Goal: Transaction & Acquisition: Book appointment/travel/reservation

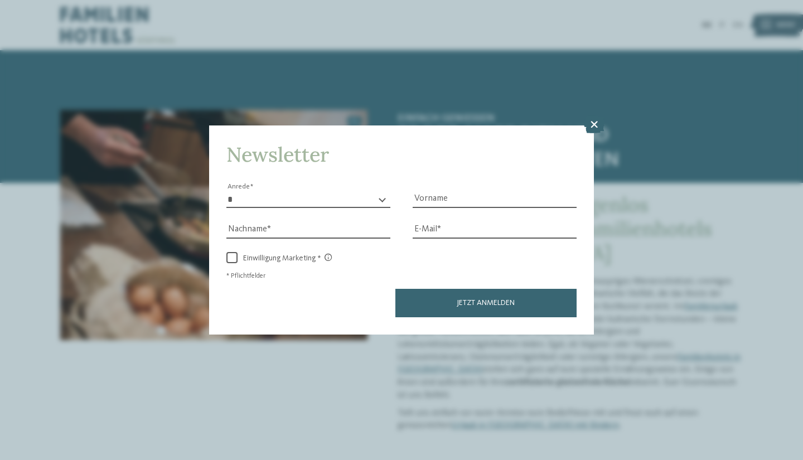
click at [594, 122] on icon at bounding box center [594, 124] width 22 height 18
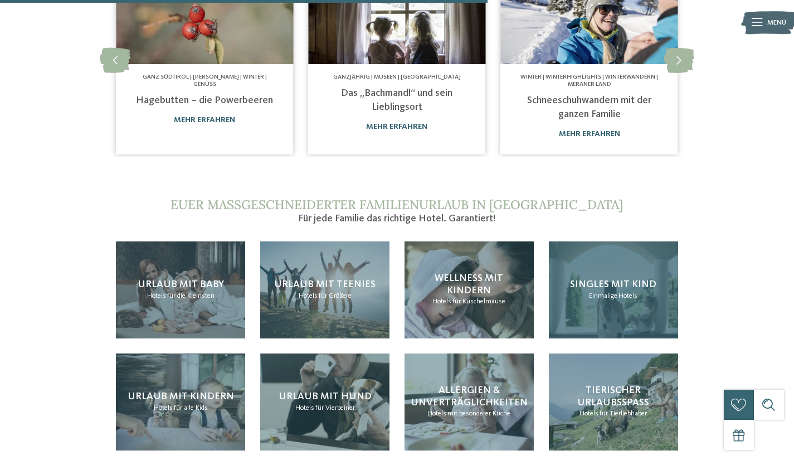
scroll to position [836, 0]
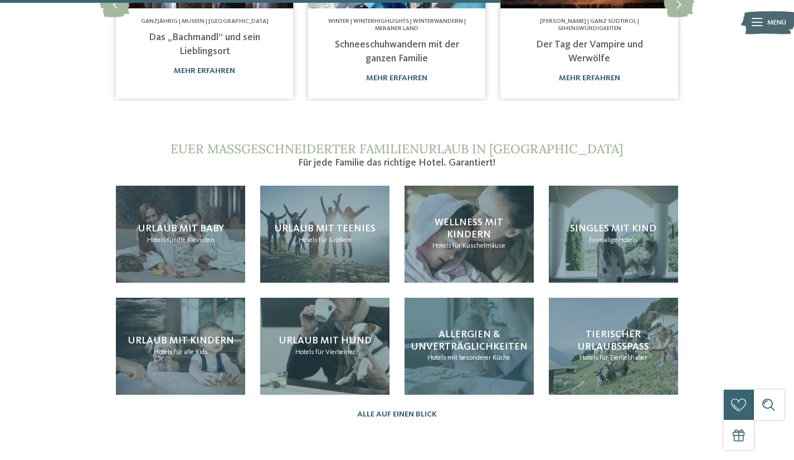
click at [446, 357] on div "Allergien & Unverträglichkeiten Hotels mit besonderer Küche" at bounding box center [469, 346] width 129 height 97
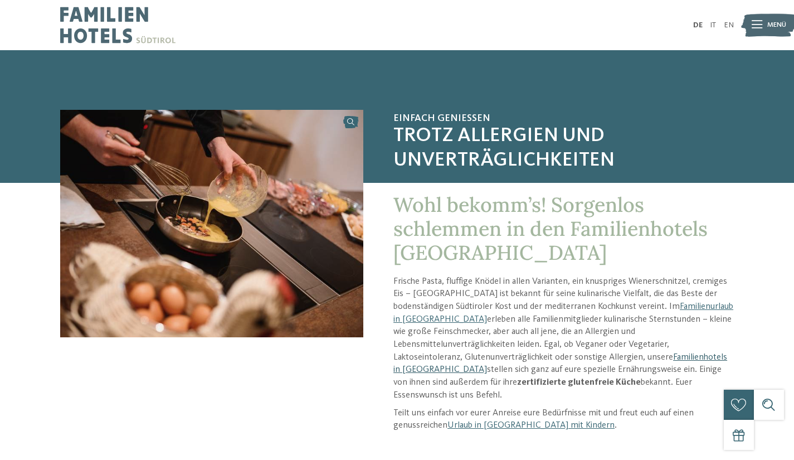
click at [557, 353] on link "Familienhotels in [GEOGRAPHIC_DATA]" at bounding box center [561, 364] width 334 height 22
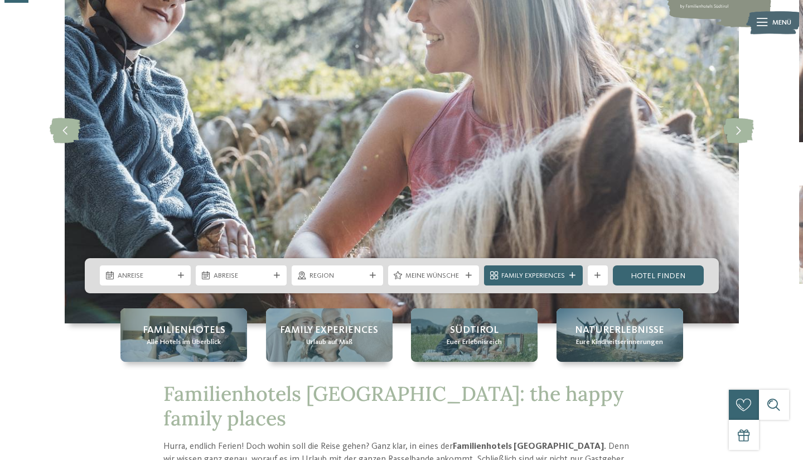
scroll to position [167, 0]
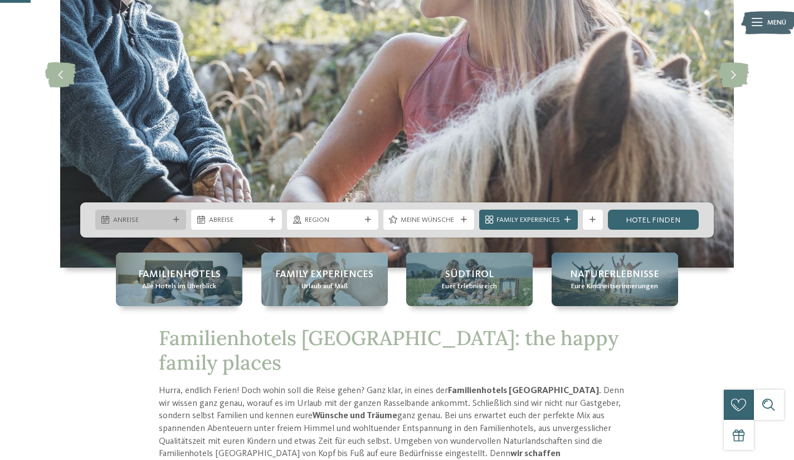
click at [177, 217] on icon at bounding box center [176, 220] width 6 height 6
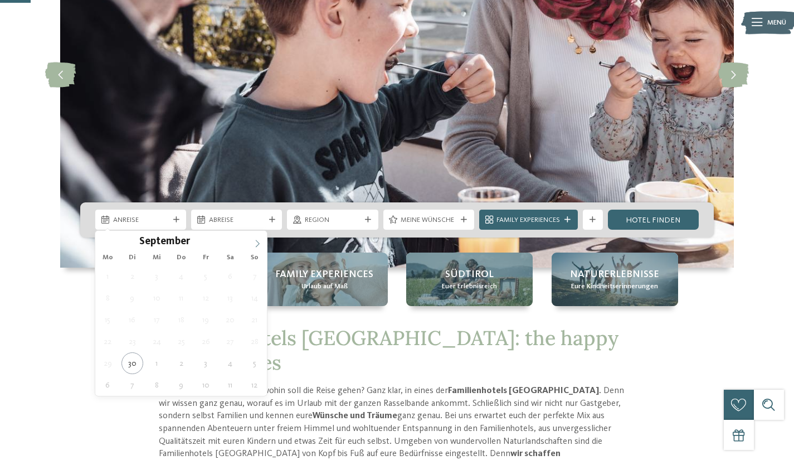
click at [259, 240] on icon at bounding box center [258, 244] width 8 height 8
click at [258, 238] on span at bounding box center [257, 240] width 19 height 19
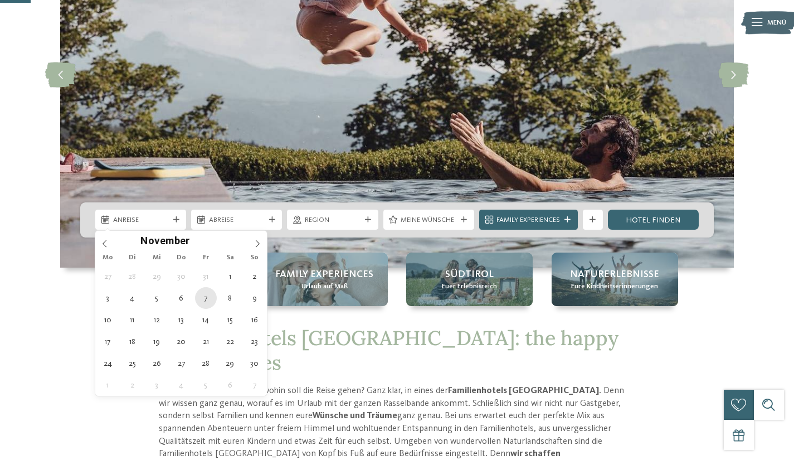
type div "07.11.2025"
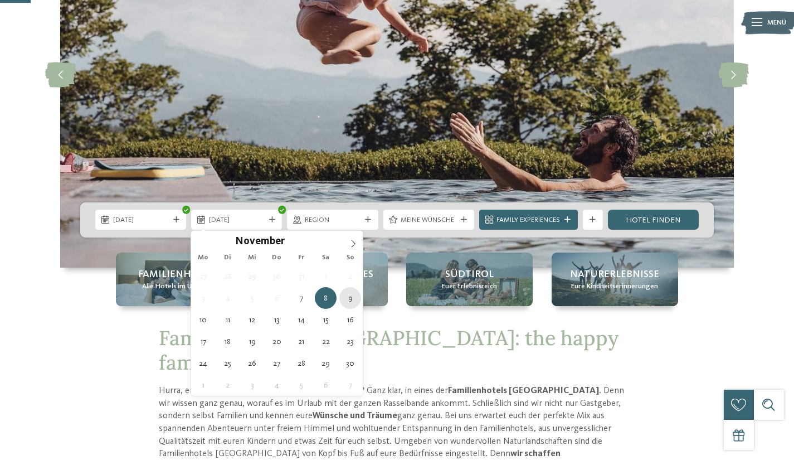
type div "09.11.2025"
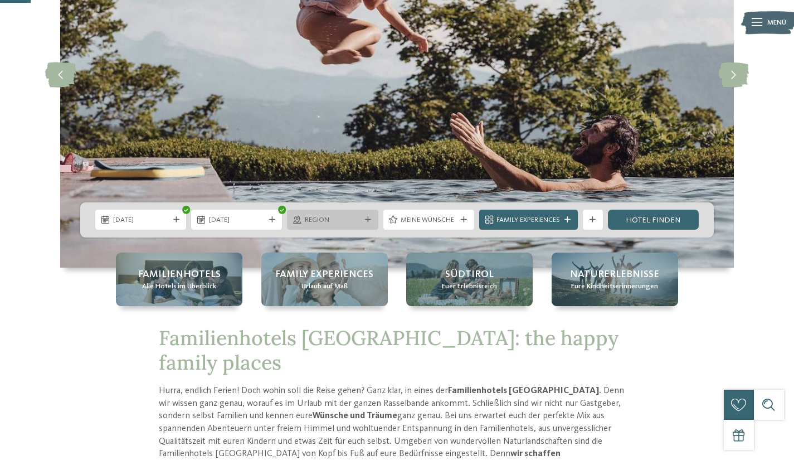
click at [366, 216] on div "Region" at bounding box center [332, 220] width 91 height 20
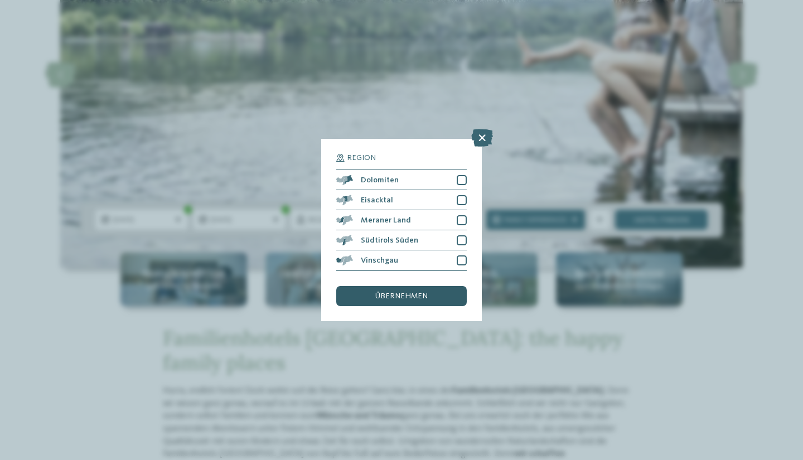
click at [409, 293] on span "übernehmen" at bounding box center [401, 296] width 52 height 8
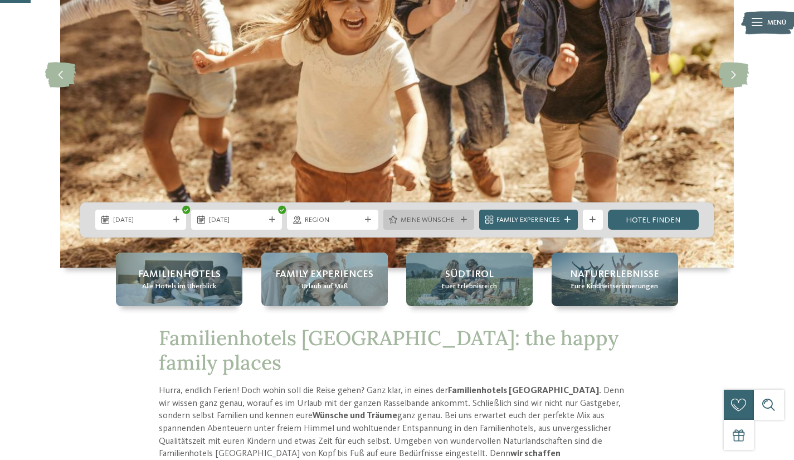
click at [445, 221] on span "Meine Wünsche" at bounding box center [429, 220] width 56 height 10
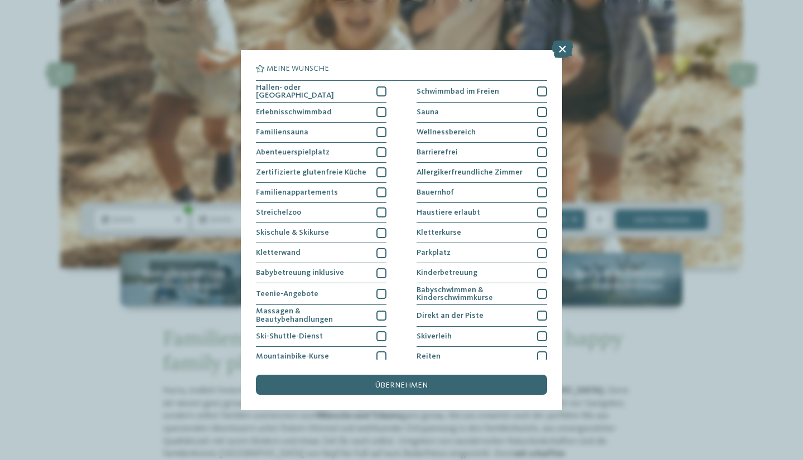
scroll to position [0, 0]
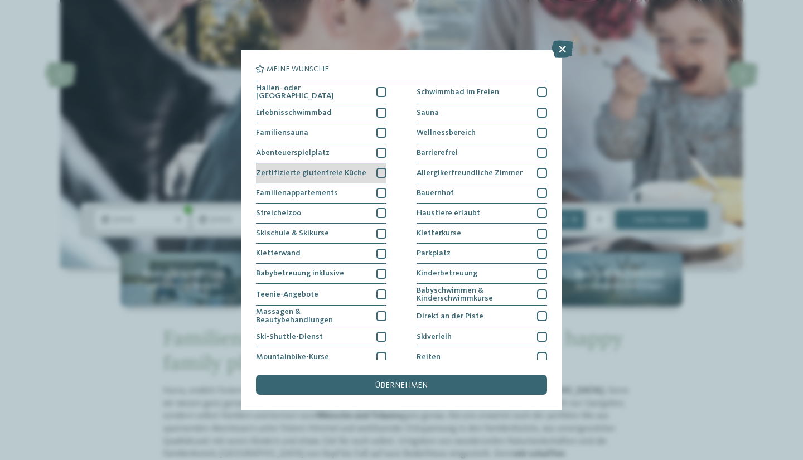
click at [379, 171] on div at bounding box center [381, 173] width 10 height 10
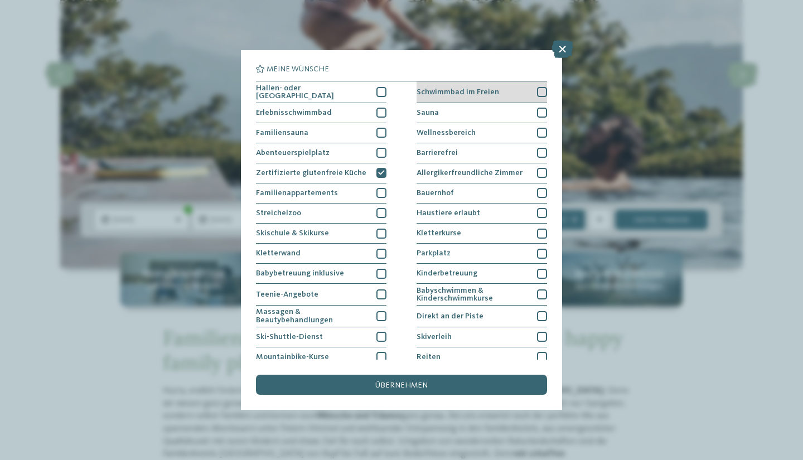
click at [537, 89] on div at bounding box center [542, 92] width 10 height 10
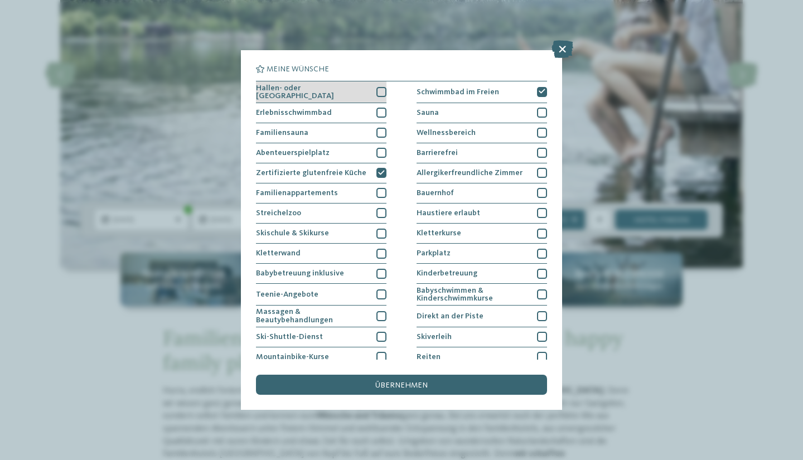
click at [378, 94] on div at bounding box center [381, 92] width 10 height 10
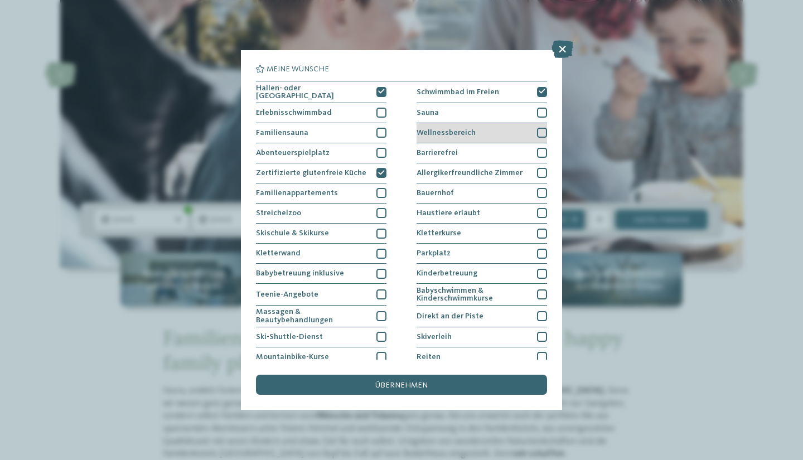
click at [537, 128] on div at bounding box center [542, 133] width 10 height 10
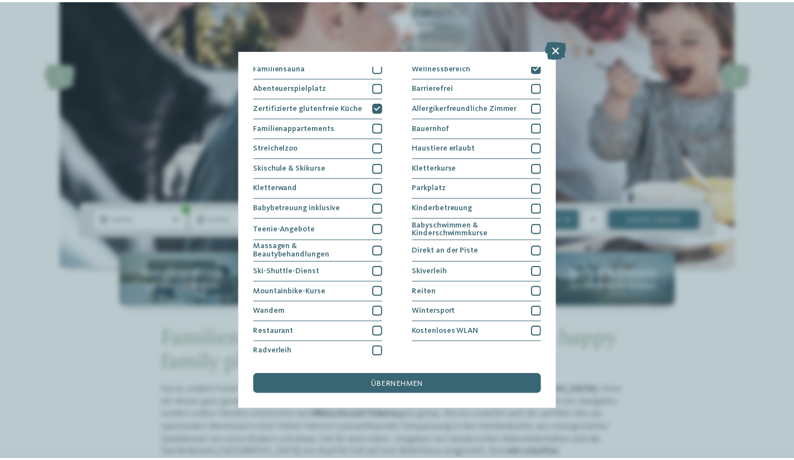
scroll to position [66, 0]
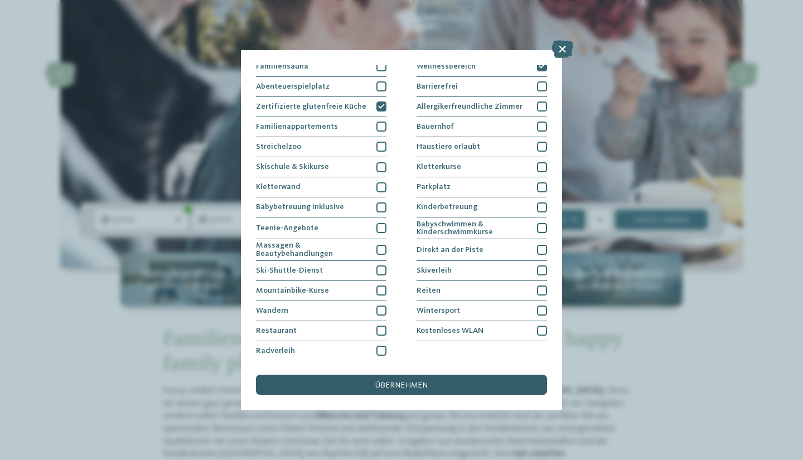
click at [421, 390] on div "übernehmen" at bounding box center [401, 385] width 291 height 20
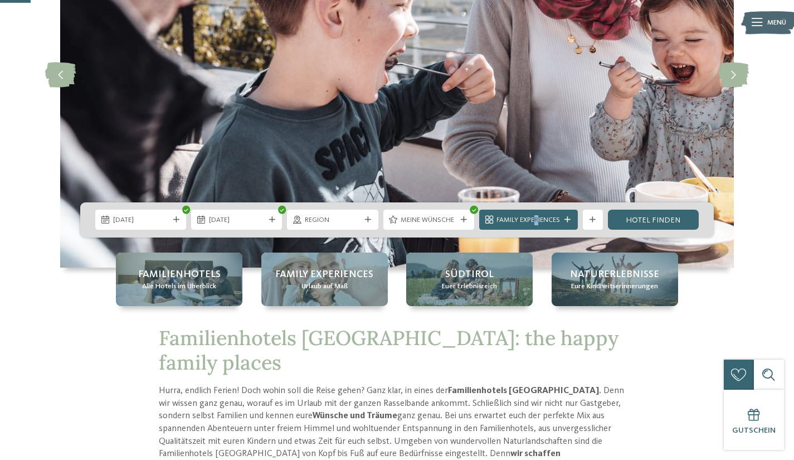
click at [537, 216] on span "Family Experiences" at bounding box center [529, 220] width 64 height 10
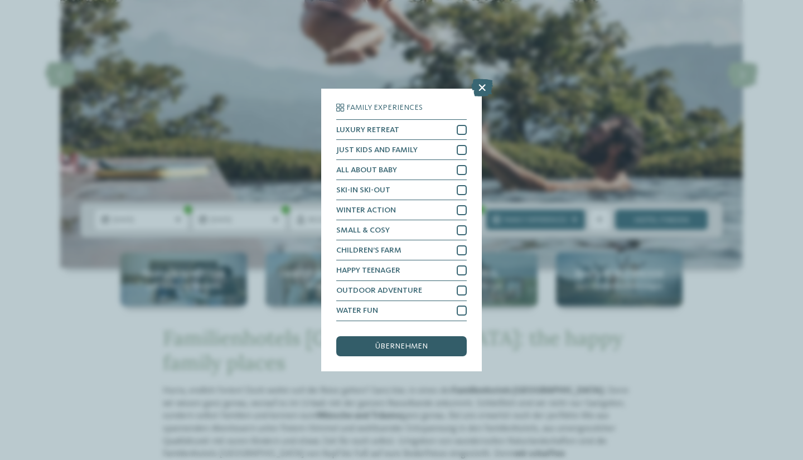
click at [420, 342] on span "übernehmen" at bounding box center [401, 346] width 52 height 8
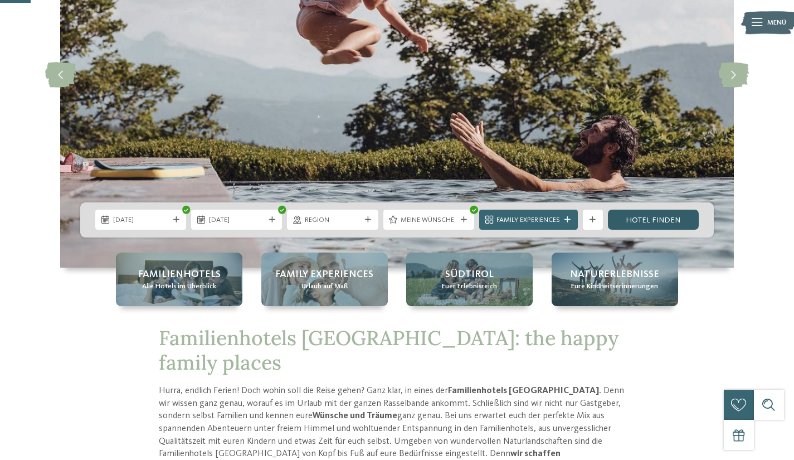
click at [650, 216] on link "Hotel finden" at bounding box center [653, 220] width 91 height 20
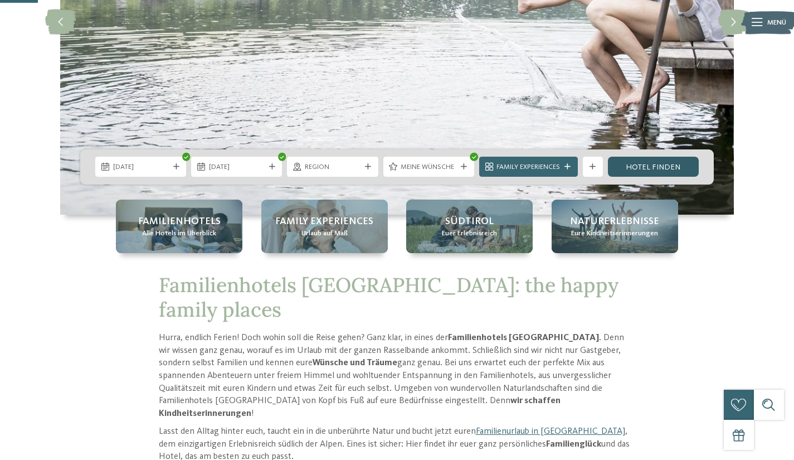
scroll to position [223, 0]
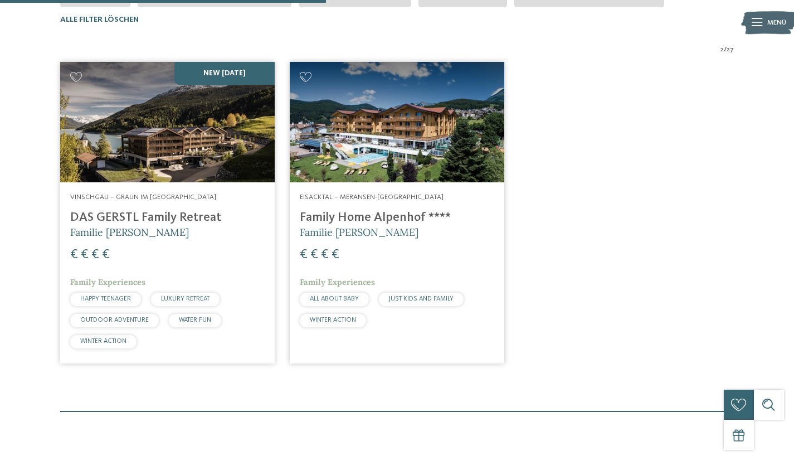
scroll to position [339, 0]
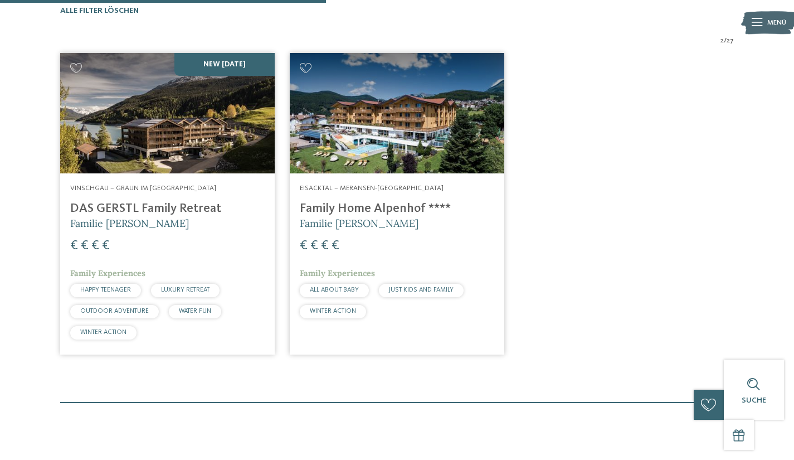
click at [346, 207] on h4 "Family Home Alpenhof ****" at bounding box center [397, 208] width 195 height 15
click at [161, 207] on h4 "DAS GERSTL Family Retreat" at bounding box center [167, 208] width 195 height 15
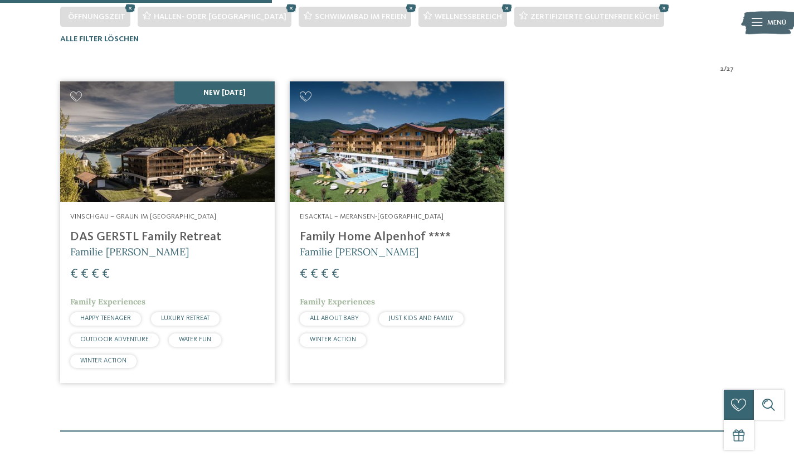
scroll to position [283, 0]
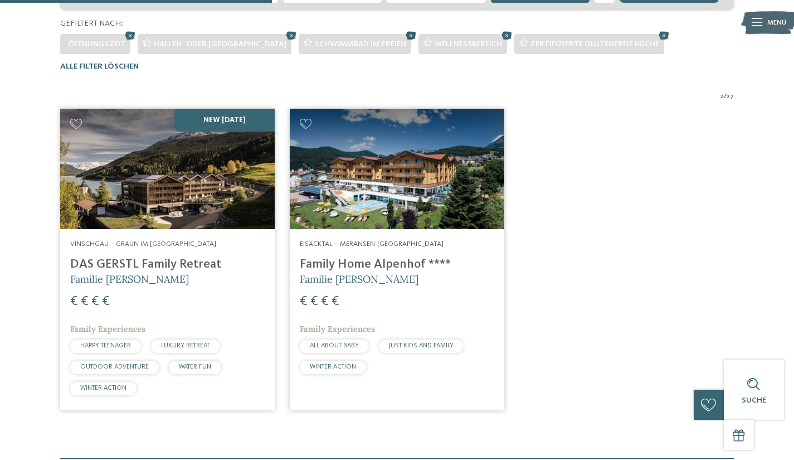
click at [404, 32] on icon at bounding box center [411, 34] width 15 height 13
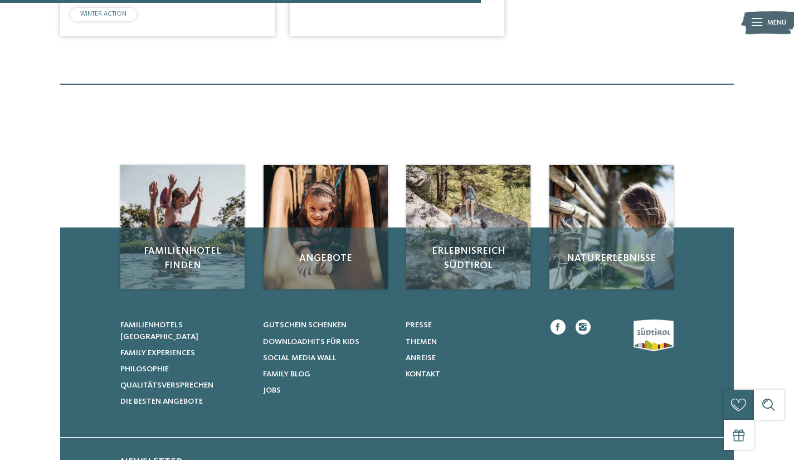
scroll to position [211, 0]
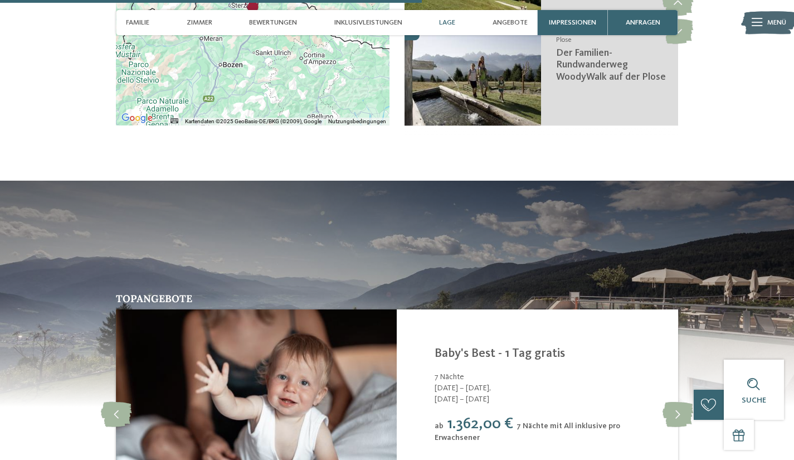
scroll to position [1951, 0]
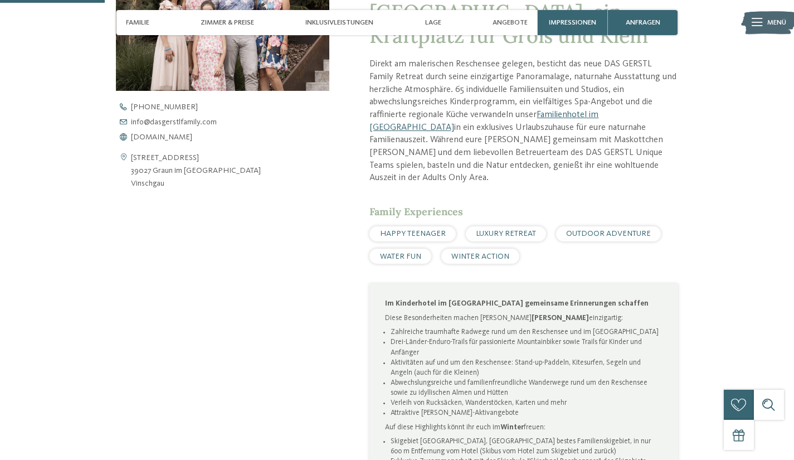
scroll to position [446, 0]
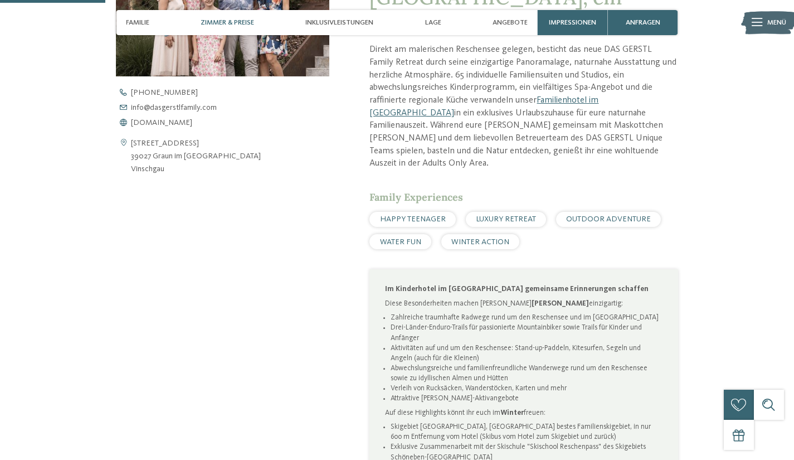
click at [220, 19] on span "Zimmer & Preise" at bounding box center [228, 22] width 54 height 8
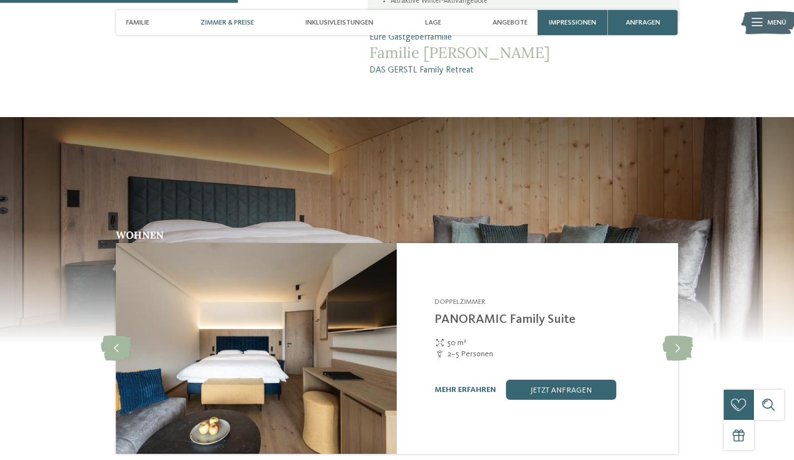
scroll to position [1006, 0]
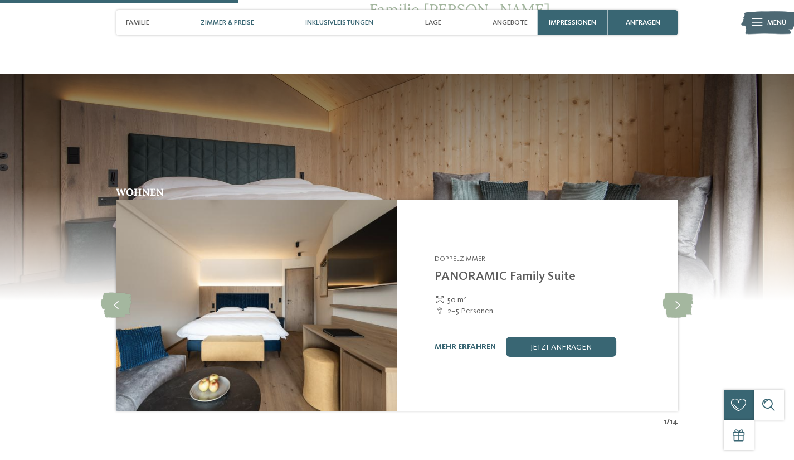
click at [326, 24] on span "Inklusivleistungen" at bounding box center [340, 22] width 68 height 8
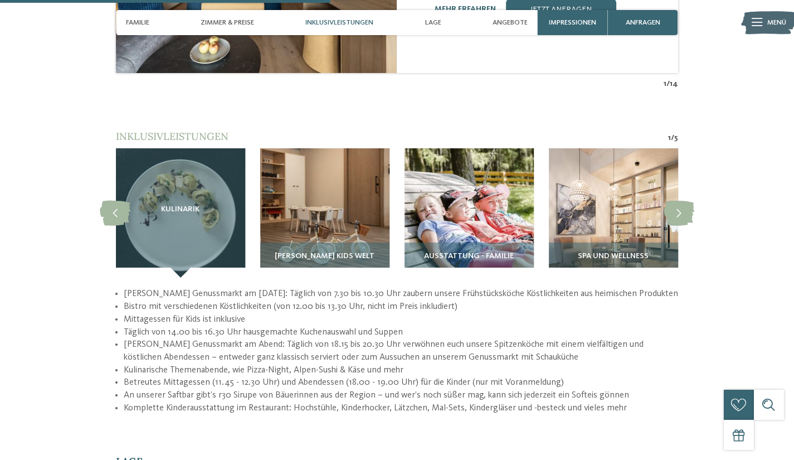
scroll to position [1399, 0]
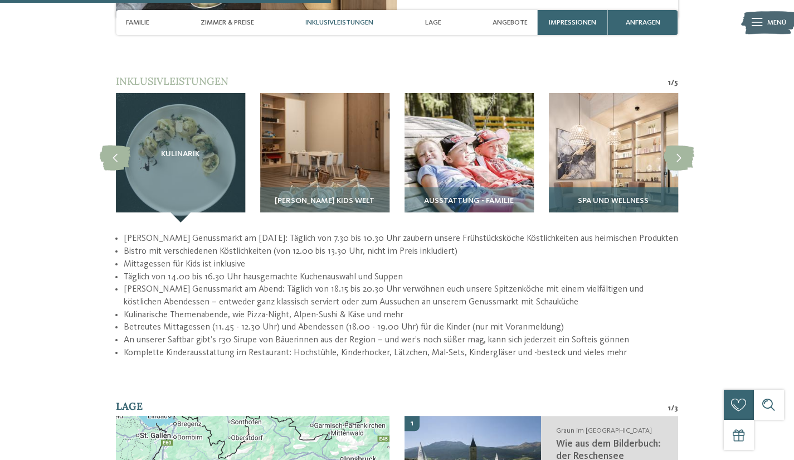
click at [632, 125] on img at bounding box center [613, 157] width 129 height 129
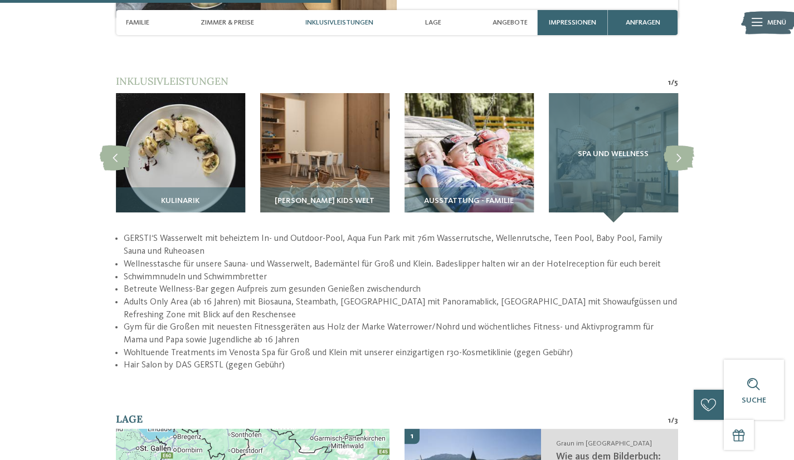
click at [612, 157] on div "Spa und Wellness" at bounding box center [613, 157] width 129 height 129
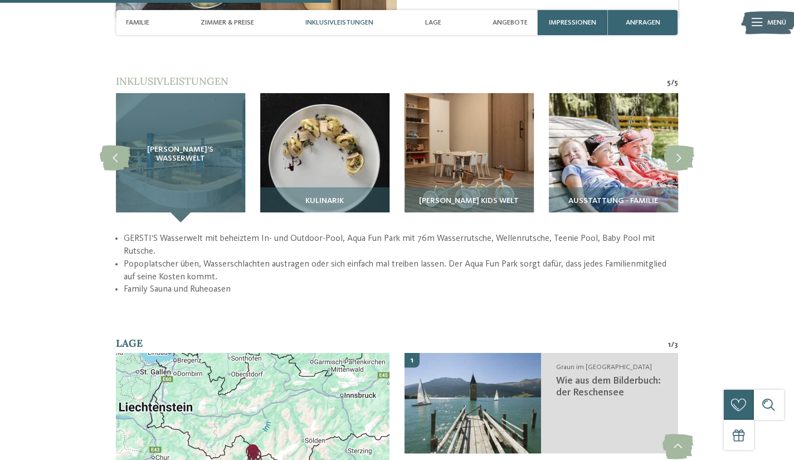
click at [189, 136] on div "[PERSON_NAME]‘S Wasserwelt" at bounding box center [180, 157] width 129 height 129
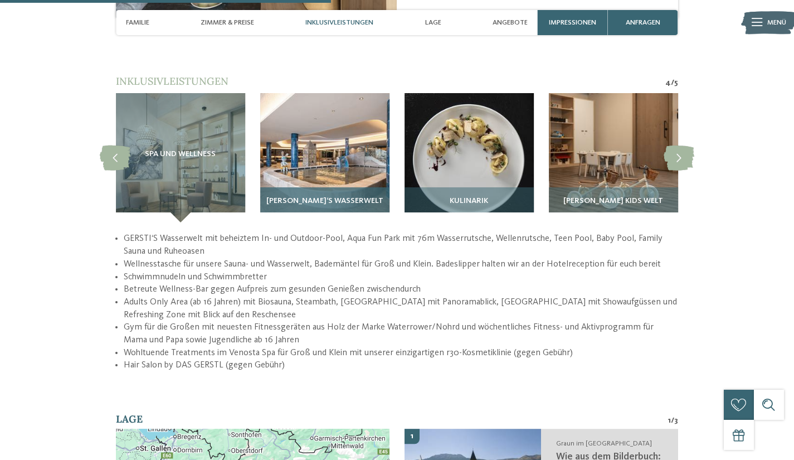
click at [308, 187] on div "[PERSON_NAME]‘S Wasserwelt" at bounding box center [324, 204] width 129 height 35
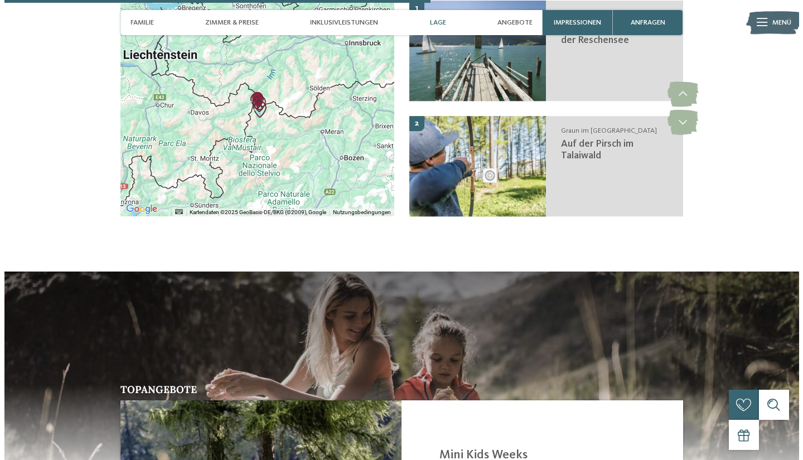
scroll to position [1678, 0]
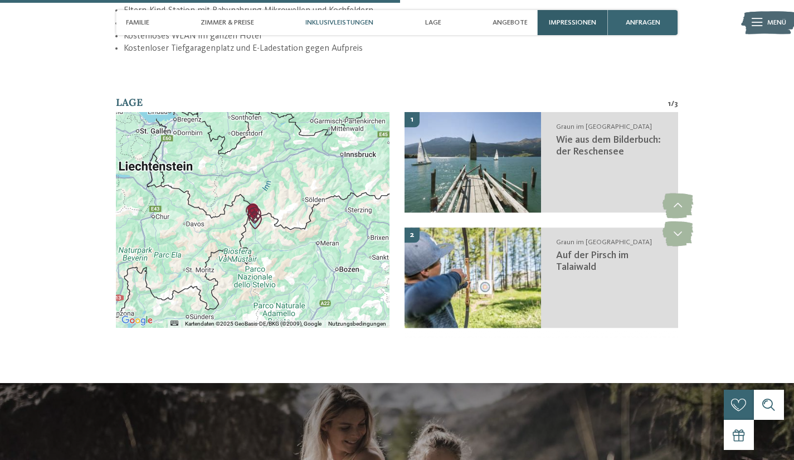
click at [561, 18] on span "Impressionen" at bounding box center [572, 22] width 47 height 8
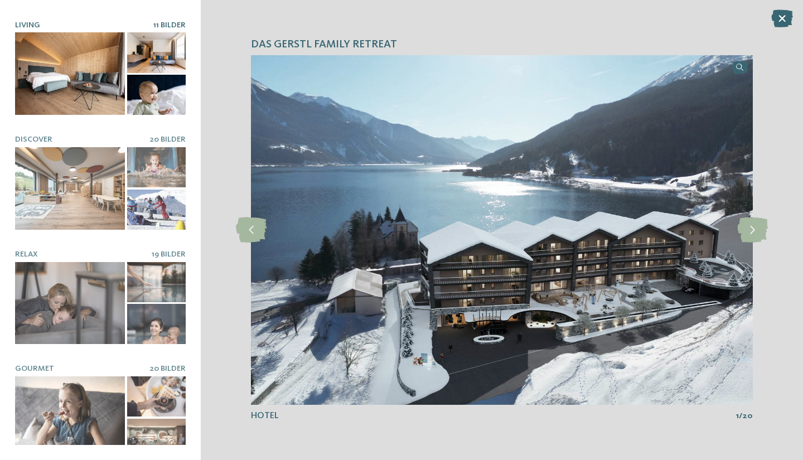
scroll to position [0, 0]
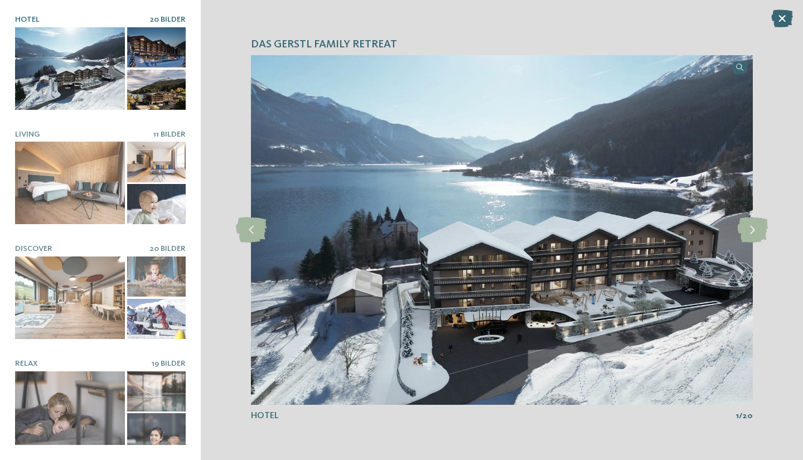
click at [76, 72] on div at bounding box center [70, 68] width 110 height 83
click at [755, 222] on icon at bounding box center [752, 229] width 31 height 25
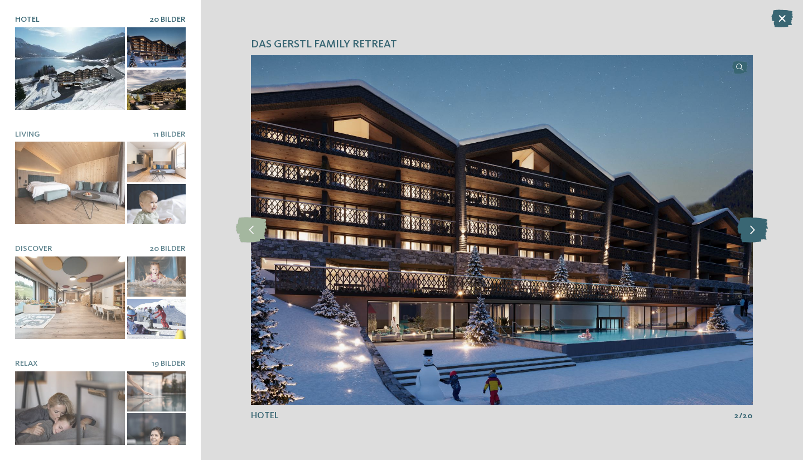
click at [755, 222] on icon at bounding box center [752, 229] width 31 height 25
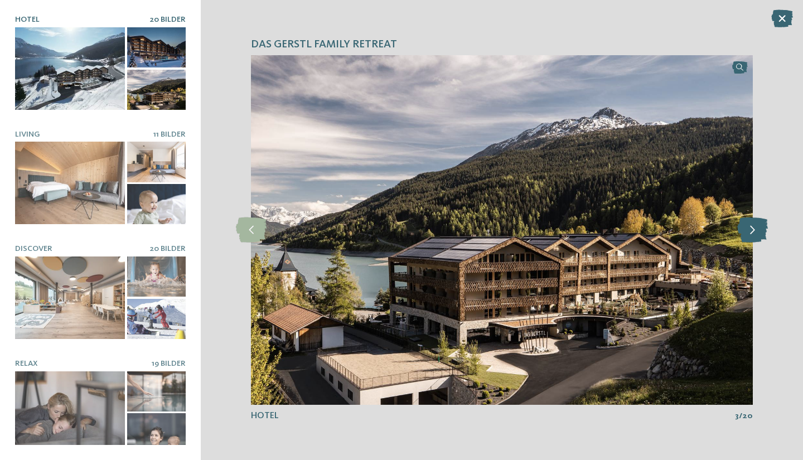
click at [755, 222] on icon at bounding box center [752, 229] width 31 height 25
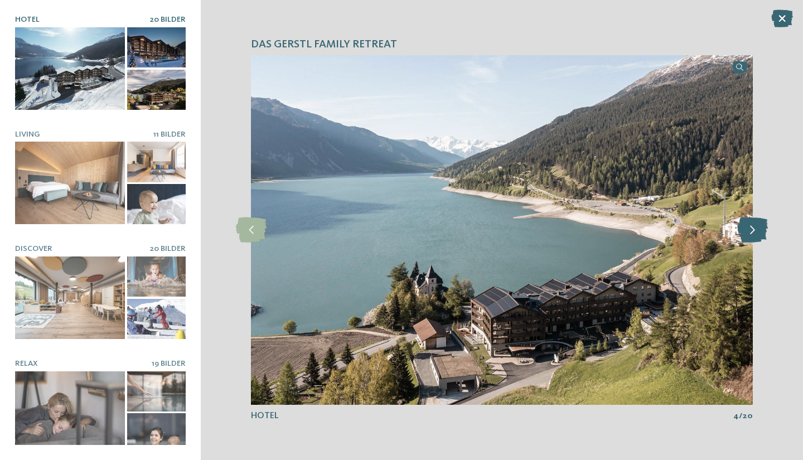
click at [755, 222] on icon at bounding box center [752, 229] width 31 height 25
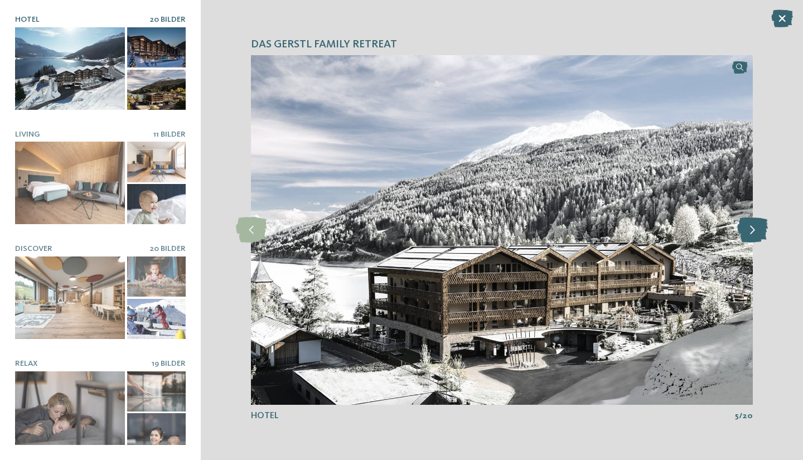
click at [755, 222] on icon at bounding box center [752, 229] width 31 height 25
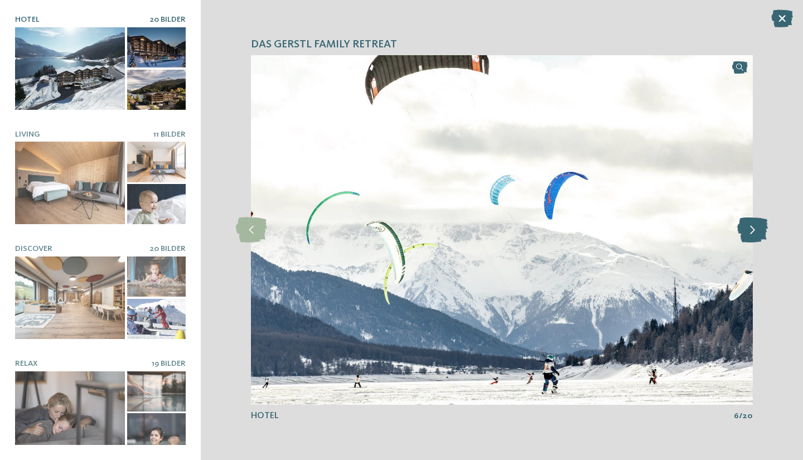
click at [755, 222] on icon at bounding box center [752, 229] width 31 height 25
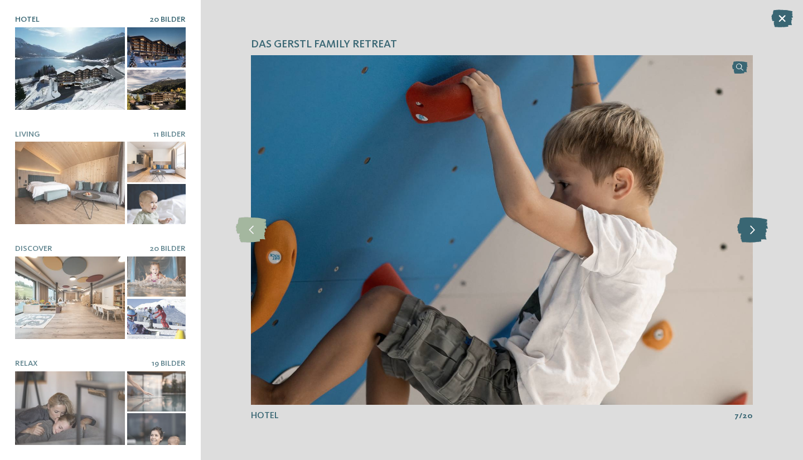
click at [755, 222] on icon at bounding box center [752, 229] width 31 height 25
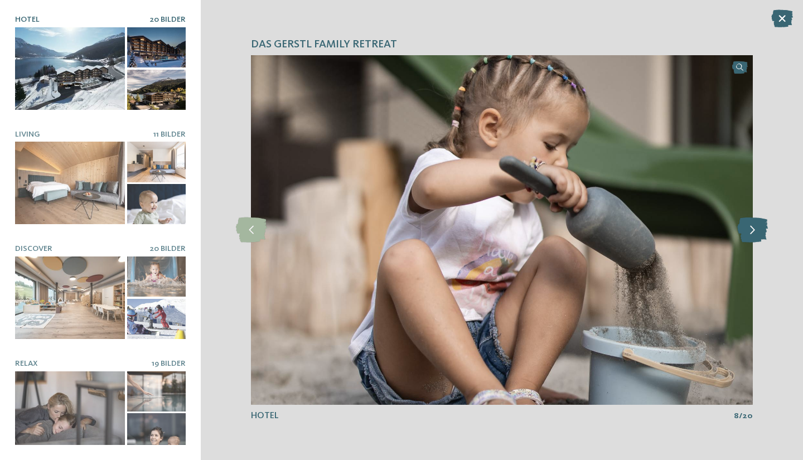
click at [755, 222] on icon at bounding box center [752, 229] width 31 height 25
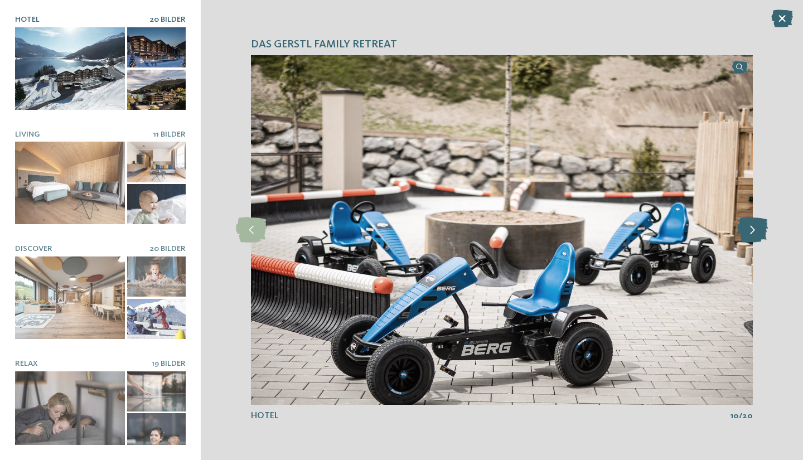
click at [755, 222] on icon at bounding box center [752, 229] width 31 height 25
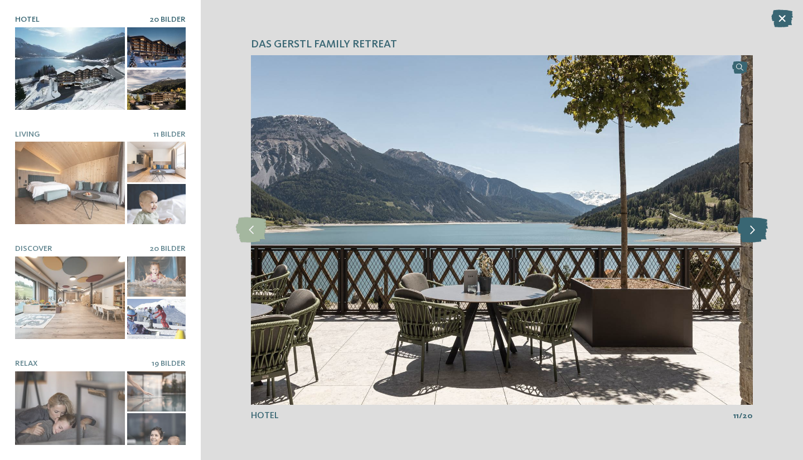
click at [755, 222] on icon at bounding box center [752, 229] width 31 height 25
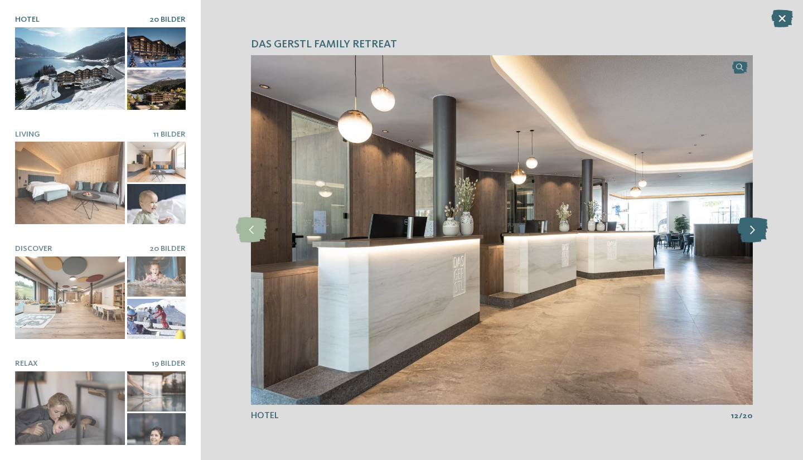
click at [755, 222] on icon at bounding box center [752, 229] width 31 height 25
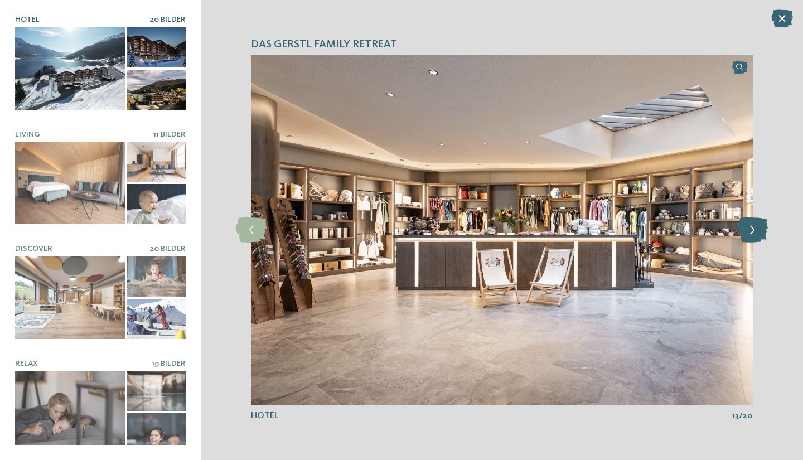
click at [755, 222] on icon at bounding box center [752, 229] width 31 height 25
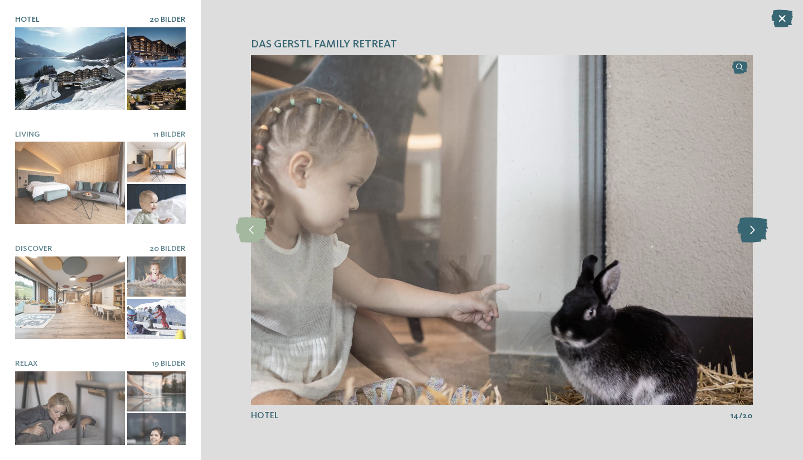
click at [755, 222] on icon at bounding box center [752, 229] width 31 height 25
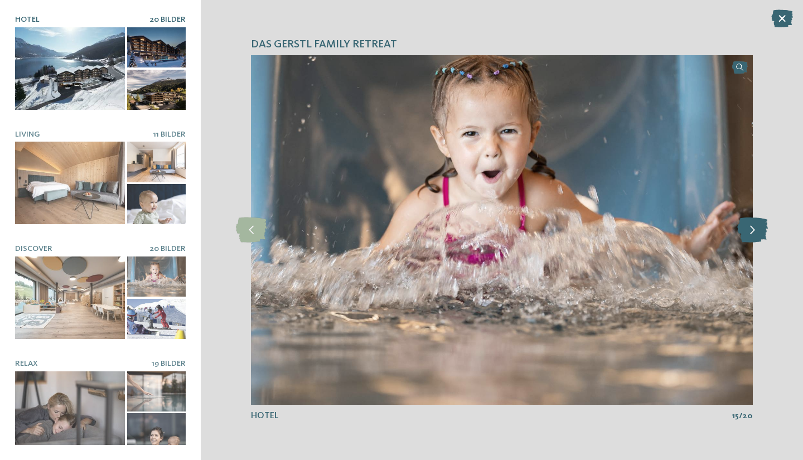
click at [755, 222] on icon at bounding box center [752, 229] width 31 height 25
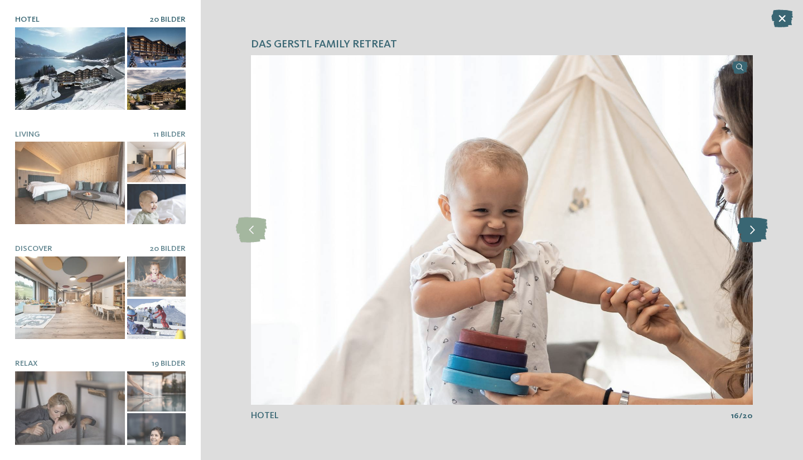
click at [755, 222] on icon at bounding box center [752, 229] width 31 height 25
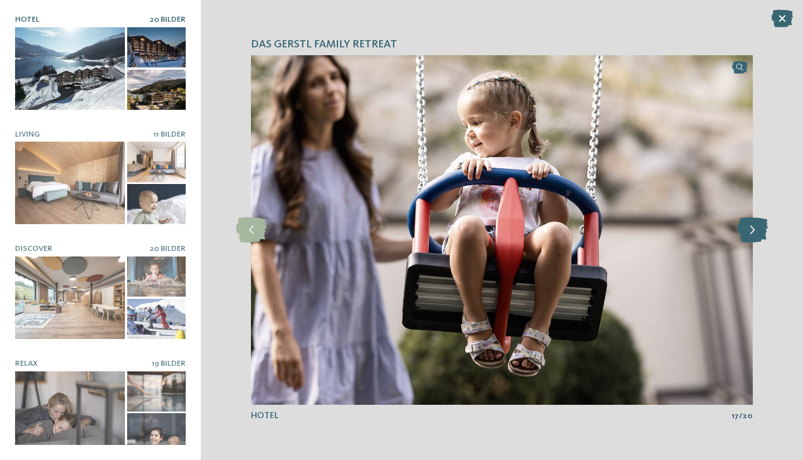
click at [755, 222] on icon at bounding box center [752, 229] width 31 height 25
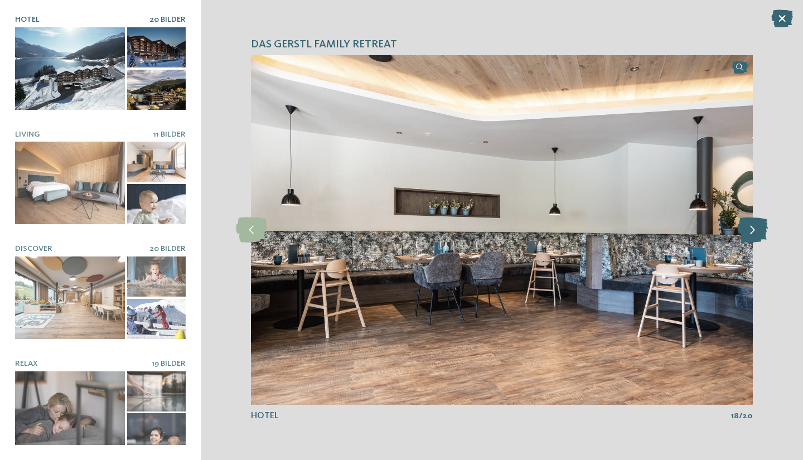
click at [755, 222] on icon at bounding box center [752, 229] width 31 height 25
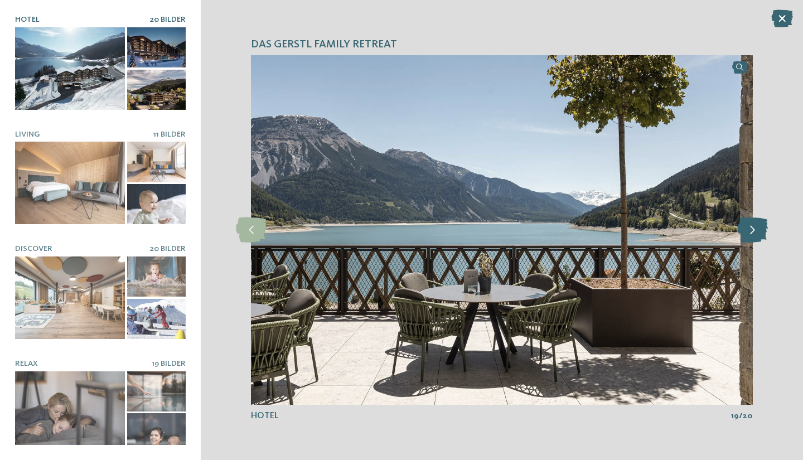
click at [755, 222] on icon at bounding box center [752, 229] width 31 height 25
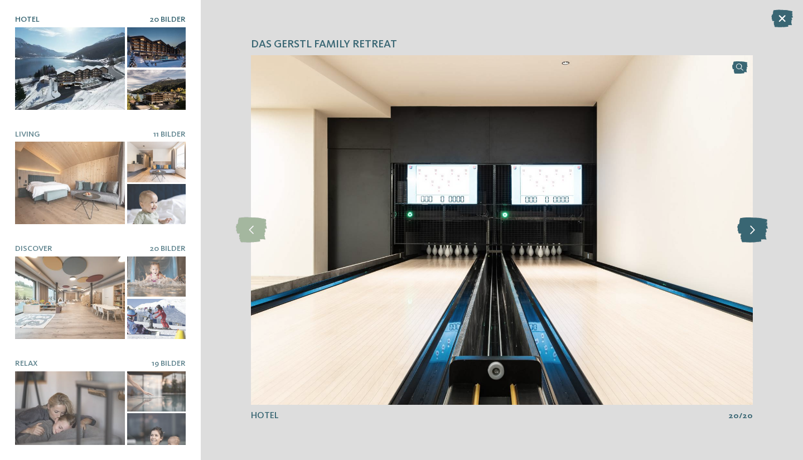
click at [755, 222] on icon at bounding box center [752, 229] width 31 height 25
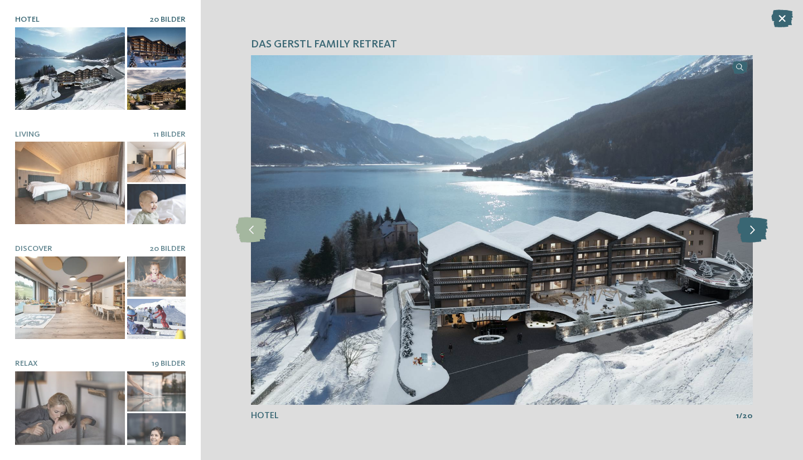
click at [755, 222] on icon at bounding box center [752, 229] width 31 height 25
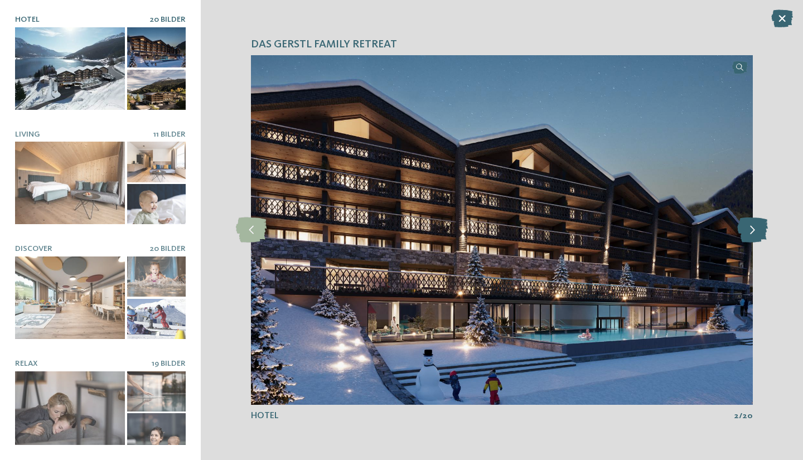
click at [755, 222] on icon at bounding box center [752, 229] width 31 height 25
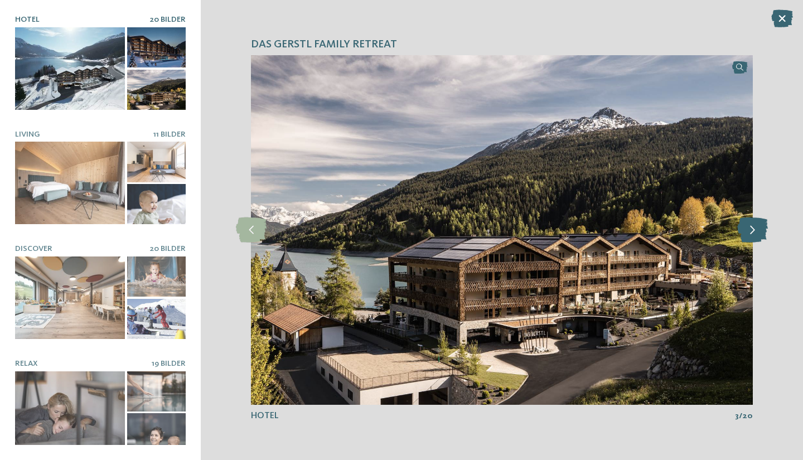
click at [755, 222] on icon at bounding box center [752, 229] width 31 height 25
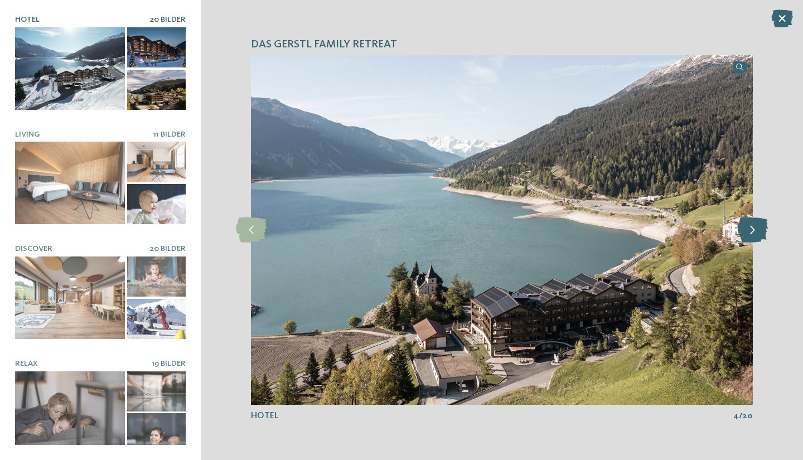
click at [755, 222] on icon at bounding box center [752, 229] width 31 height 25
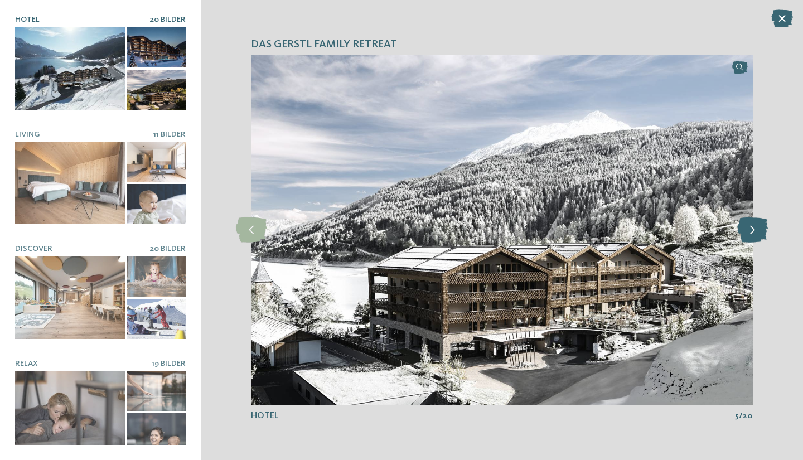
click at [755, 222] on icon at bounding box center [752, 229] width 31 height 25
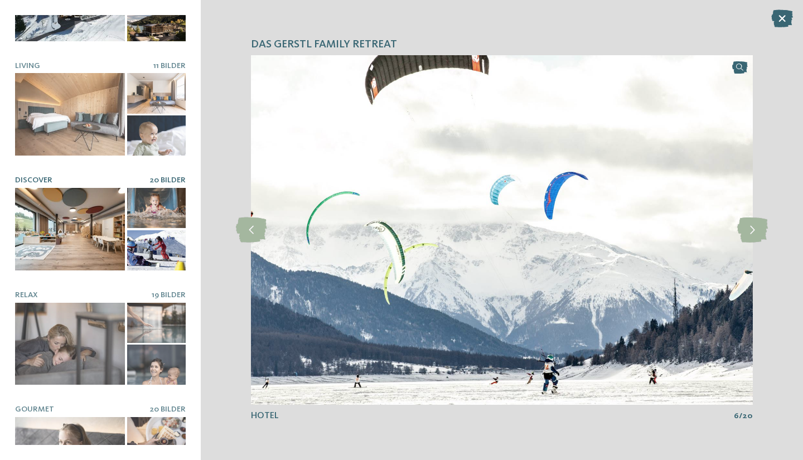
scroll to position [109, 0]
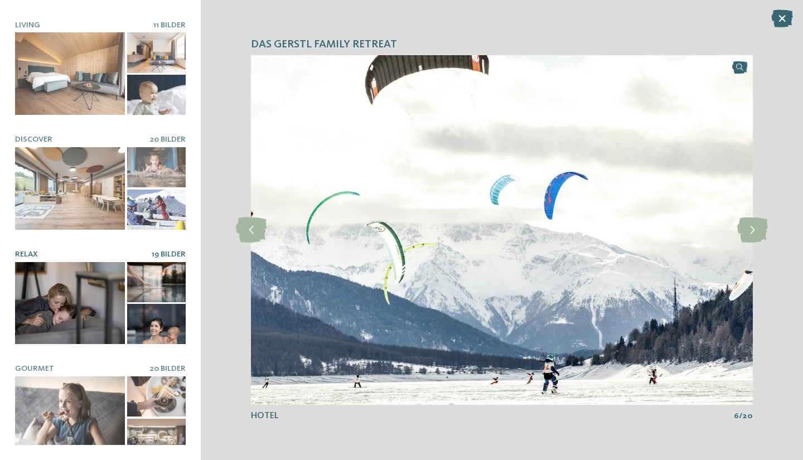
click at [75, 301] on div at bounding box center [70, 303] width 110 height 83
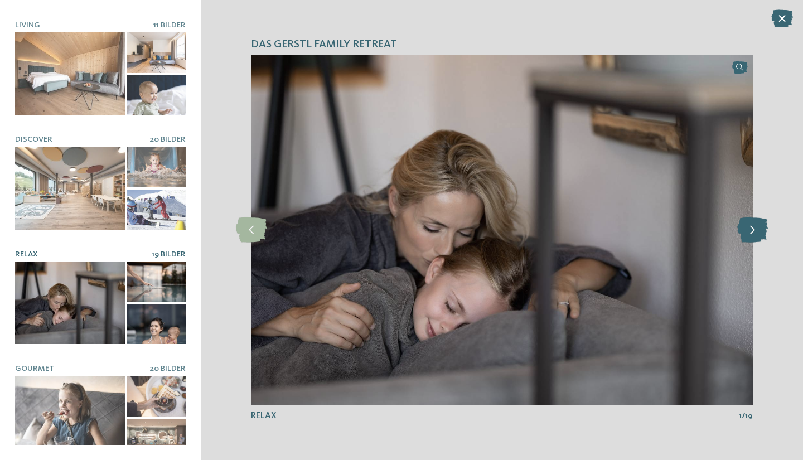
click at [751, 229] on icon at bounding box center [752, 229] width 31 height 25
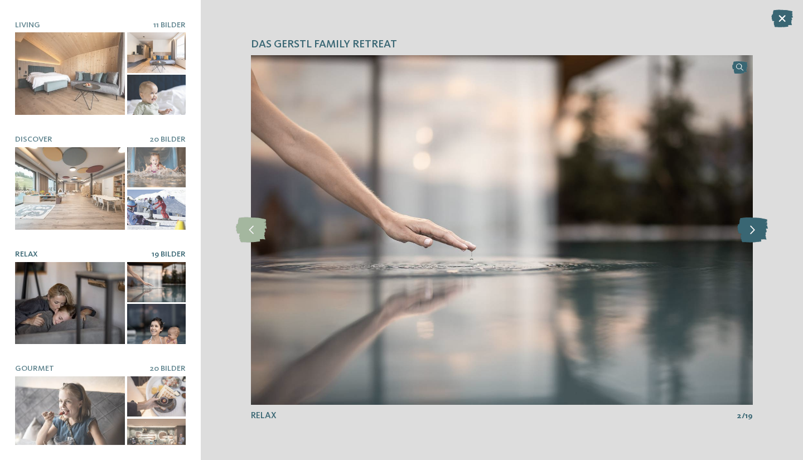
click at [751, 229] on icon at bounding box center [752, 229] width 31 height 25
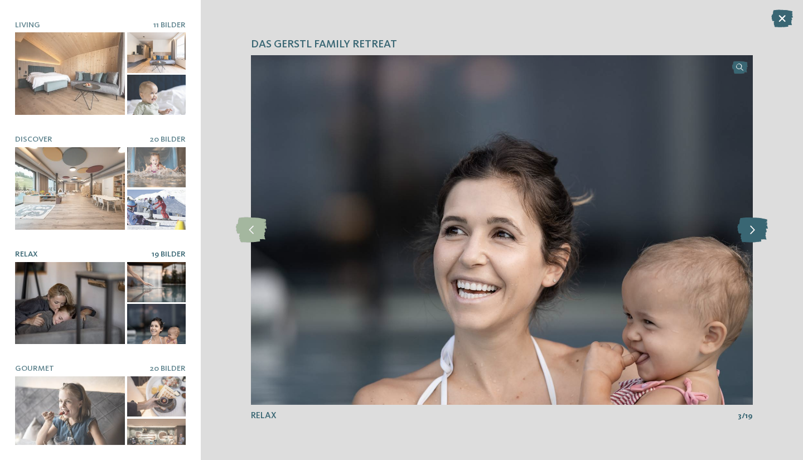
click at [751, 229] on icon at bounding box center [752, 229] width 31 height 25
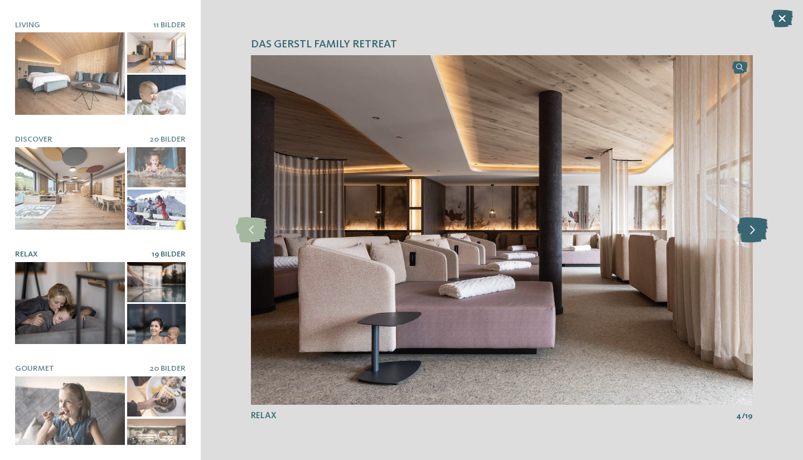
click at [751, 229] on icon at bounding box center [752, 229] width 31 height 25
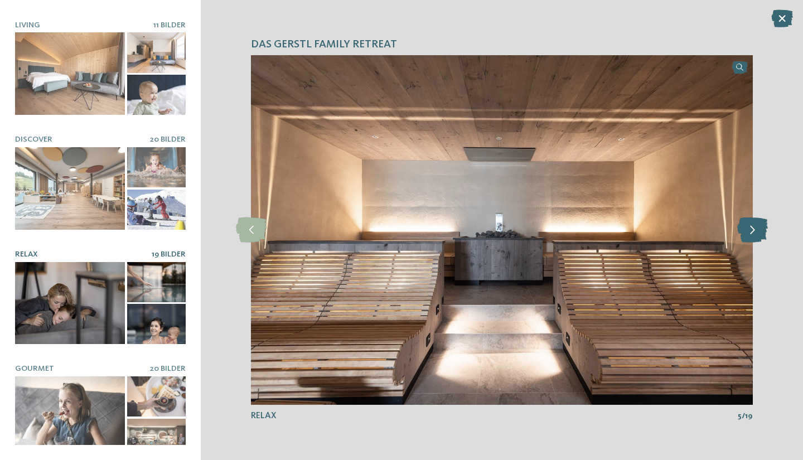
click at [751, 229] on icon at bounding box center [752, 229] width 31 height 25
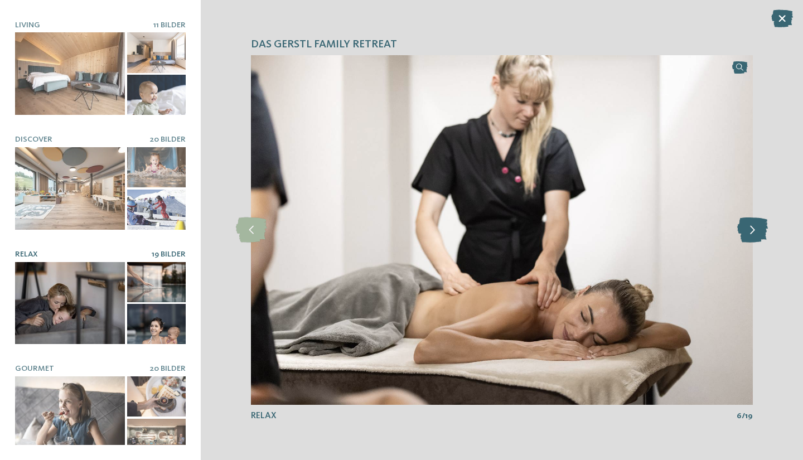
click at [751, 229] on icon at bounding box center [752, 229] width 31 height 25
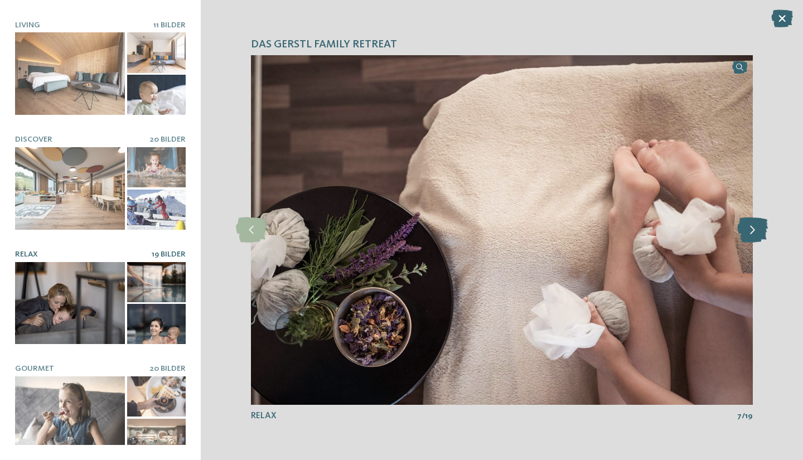
click at [751, 229] on icon at bounding box center [752, 229] width 31 height 25
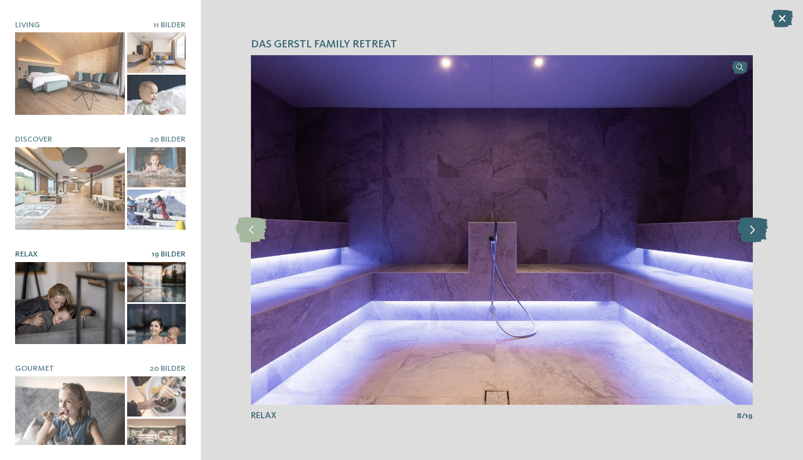
click at [751, 229] on icon at bounding box center [752, 229] width 31 height 25
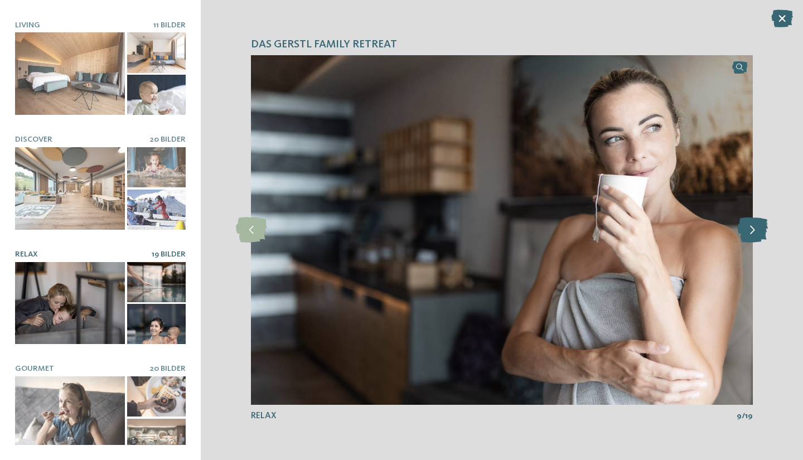
click at [751, 230] on icon at bounding box center [752, 229] width 31 height 25
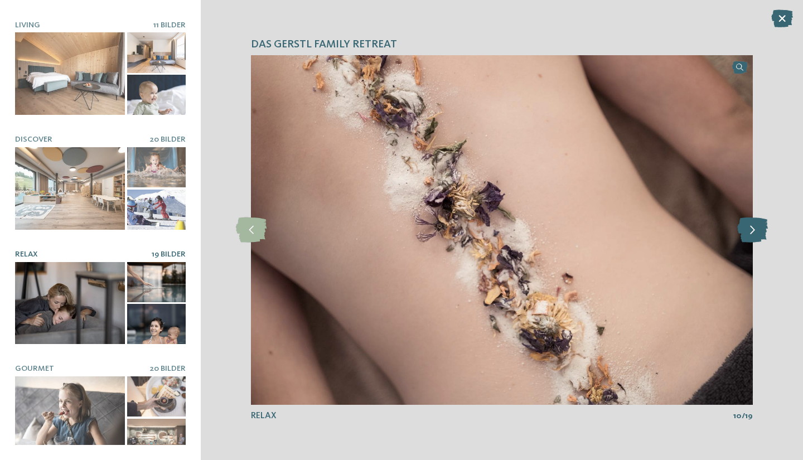
click at [751, 230] on icon at bounding box center [752, 229] width 31 height 25
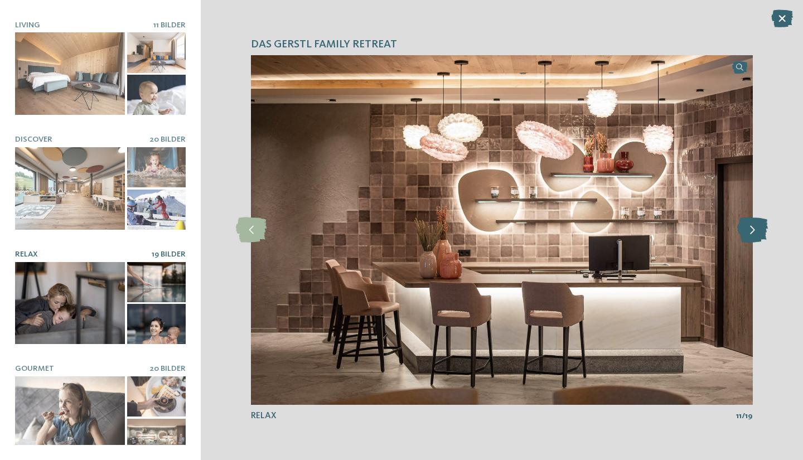
click at [751, 230] on icon at bounding box center [752, 229] width 31 height 25
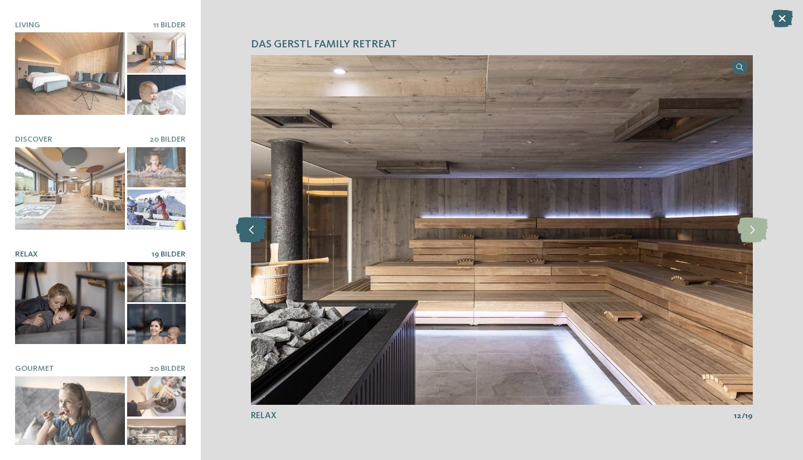
click at [241, 225] on icon at bounding box center [251, 229] width 31 height 25
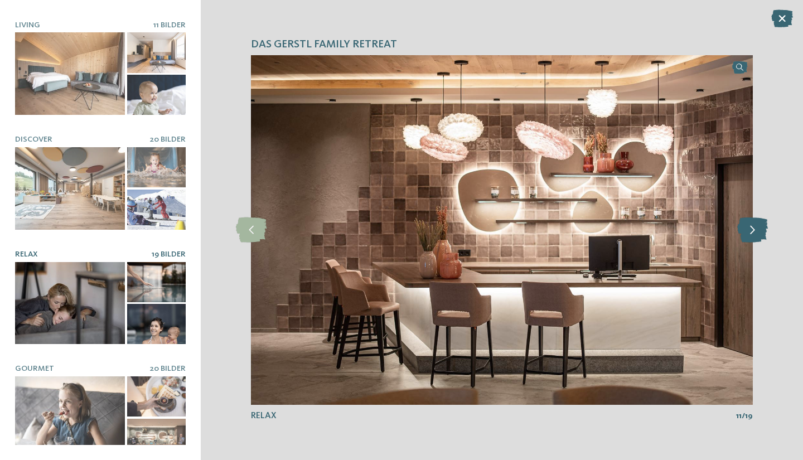
click at [758, 229] on icon at bounding box center [752, 229] width 31 height 25
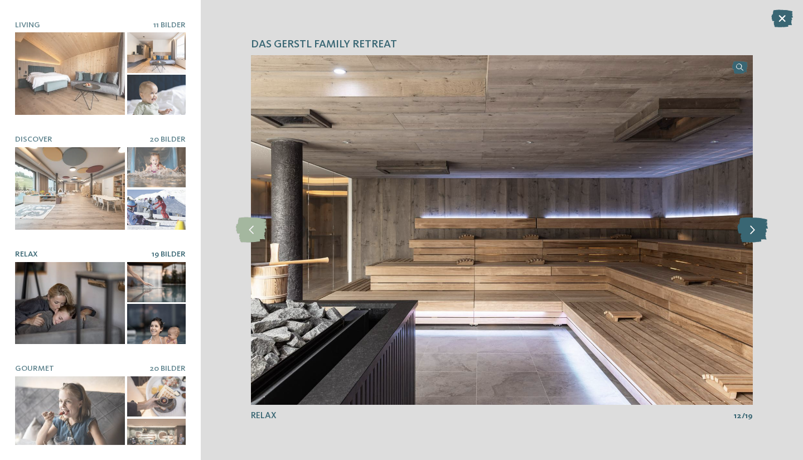
click at [758, 229] on icon at bounding box center [752, 229] width 31 height 25
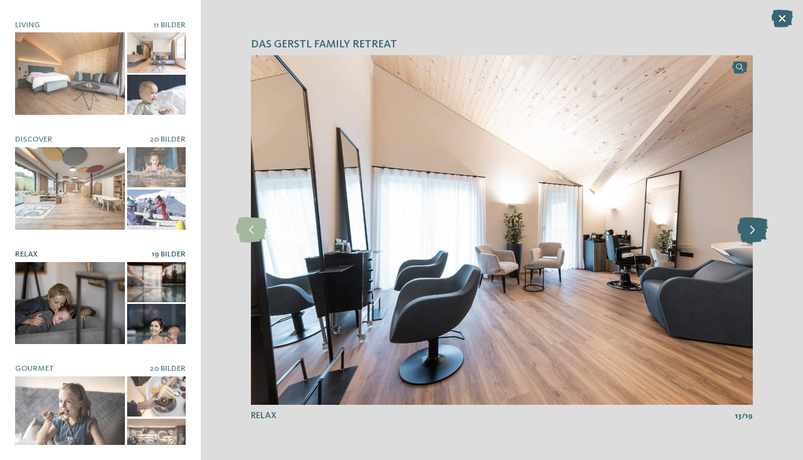
click at [758, 229] on icon at bounding box center [752, 229] width 31 height 25
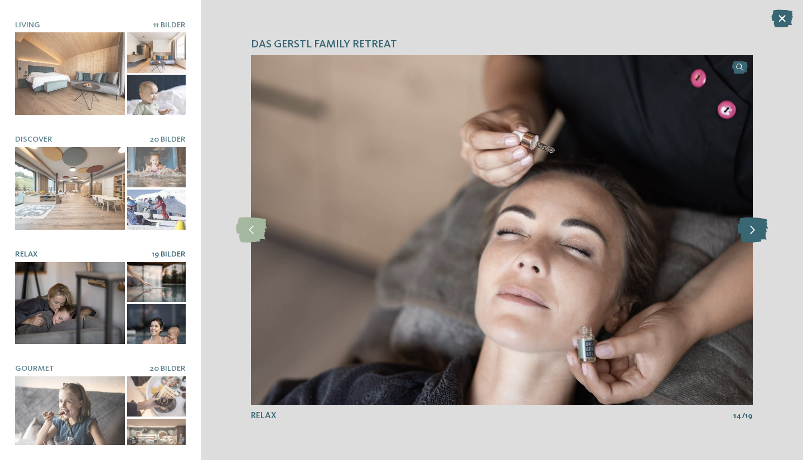
click at [758, 229] on icon at bounding box center [752, 229] width 31 height 25
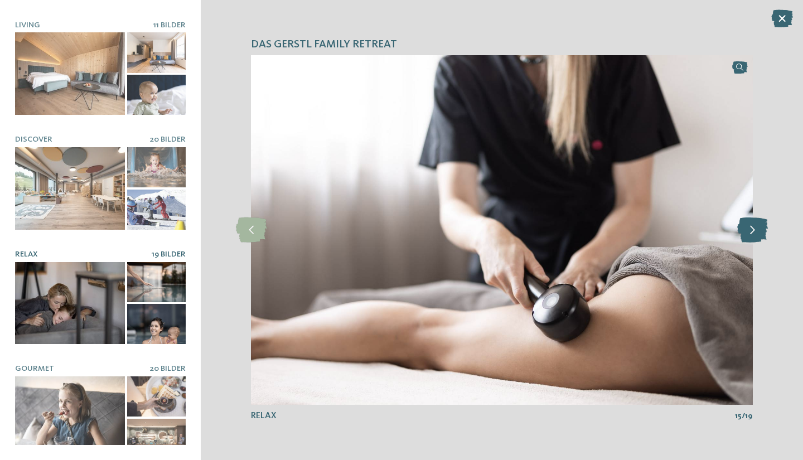
click at [758, 229] on icon at bounding box center [752, 229] width 31 height 25
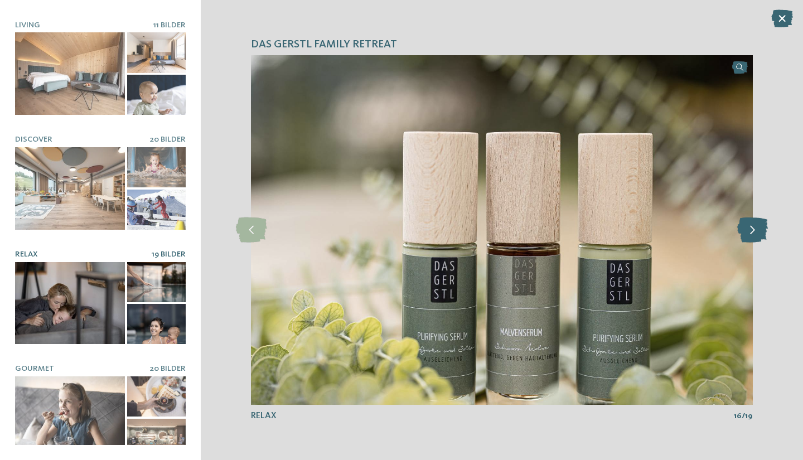
click at [758, 229] on icon at bounding box center [752, 229] width 31 height 25
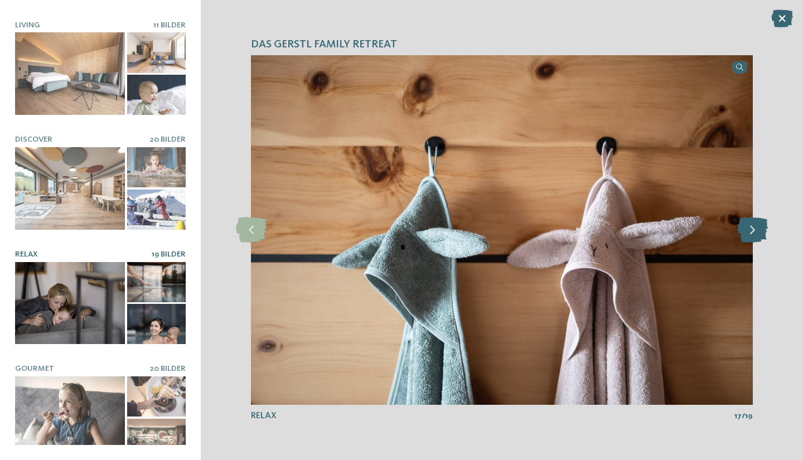
click at [758, 229] on icon at bounding box center [752, 229] width 31 height 25
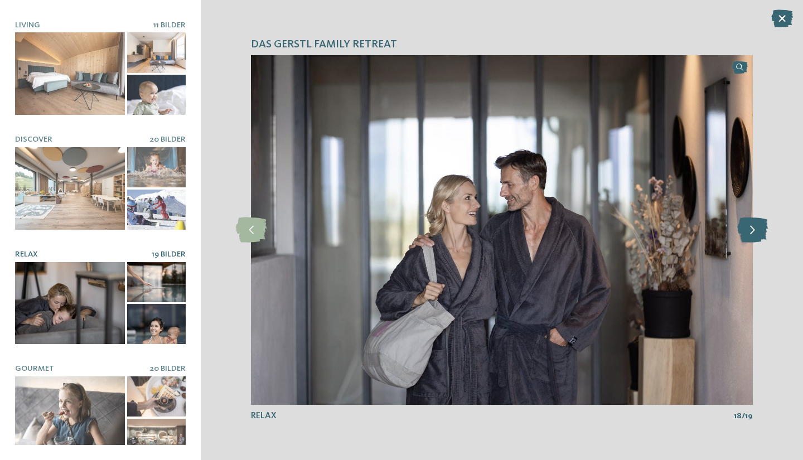
click at [758, 229] on icon at bounding box center [752, 229] width 31 height 25
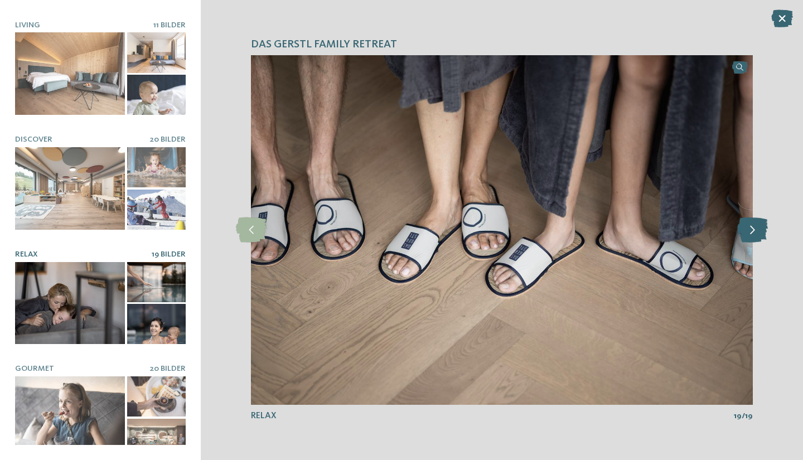
click at [758, 229] on icon at bounding box center [752, 229] width 31 height 25
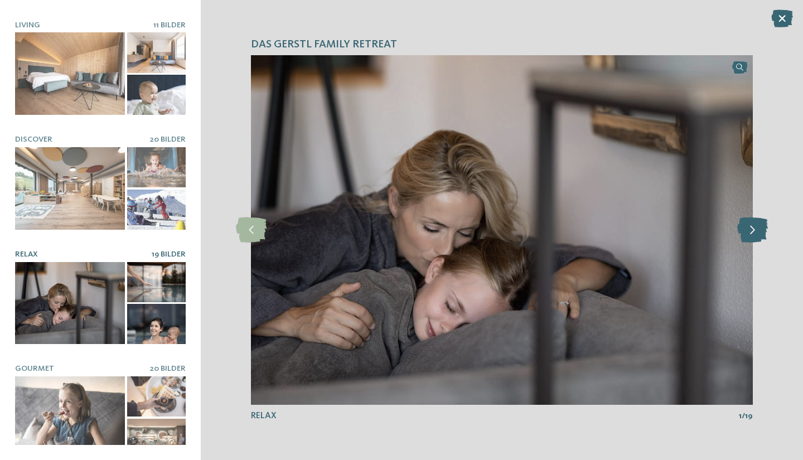
click at [758, 229] on icon at bounding box center [752, 229] width 31 height 25
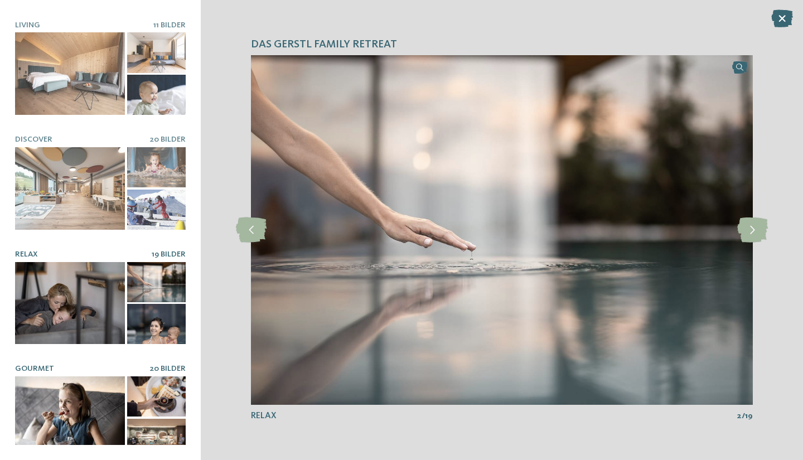
click at [73, 393] on div at bounding box center [70, 417] width 110 height 83
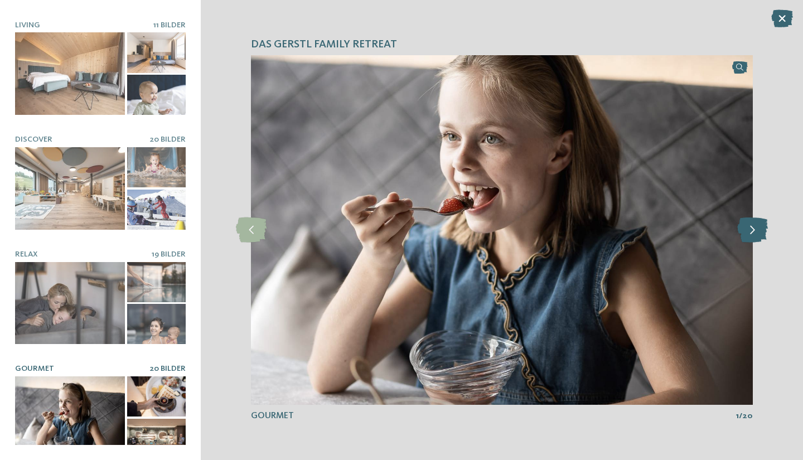
click at [751, 236] on icon at bounding box center [752, 229] width 31 height 25
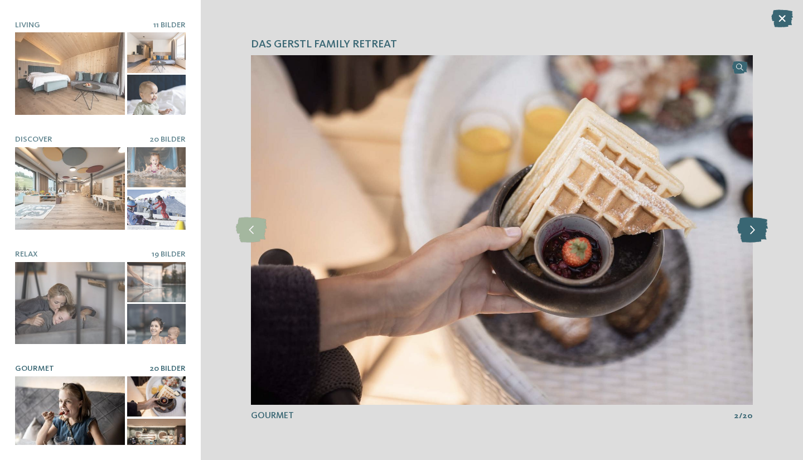
click at [751, 236] on icon at bounding box center [752, 229] width 31 height 25
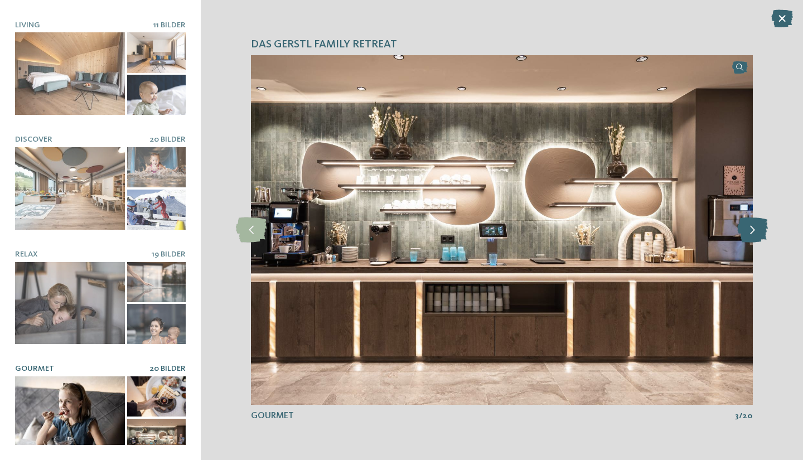
click at [751, 236] on icon at bounding box center [752, 229] width 31 height 25
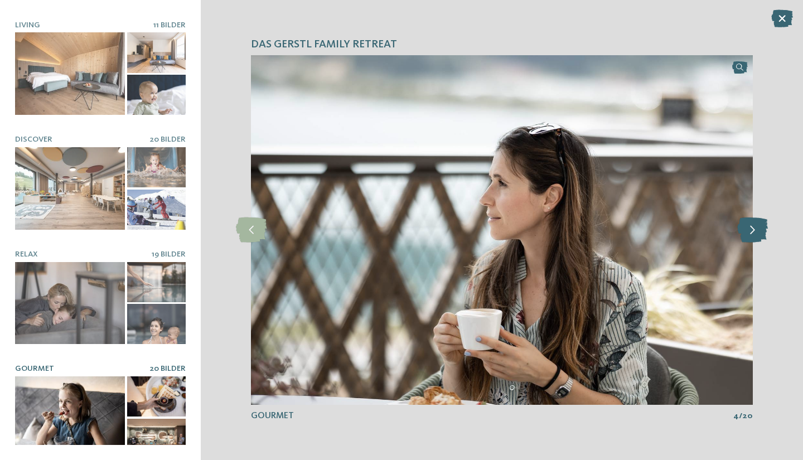
click at [752, 236] on icon at bounding box center [752, 229] width 31 height 25
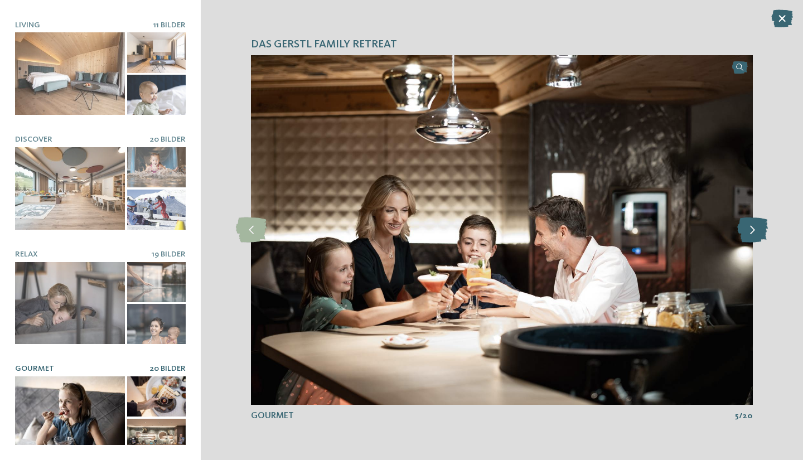
click at [752, 236] on icon at bounding box center [752, 229] width 31 height 25
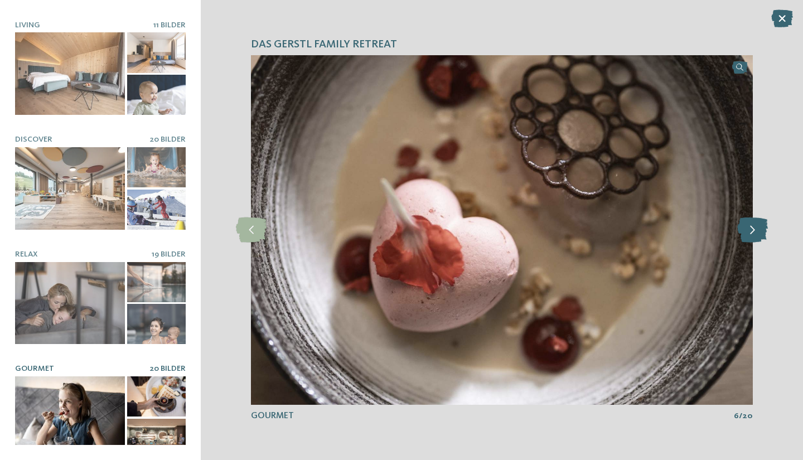
click at [753, 236] on icon at bounding box center [752, 229] width 31 height 25
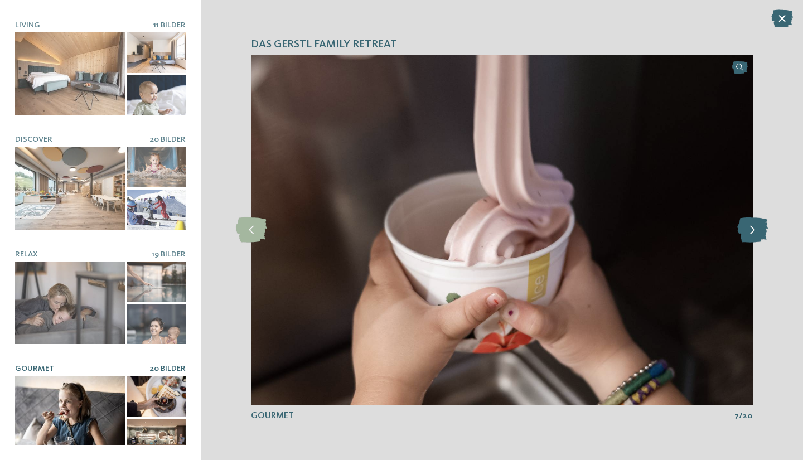
click at [753, 236] on icon at bounding box center [752, 229] width 31 height 25
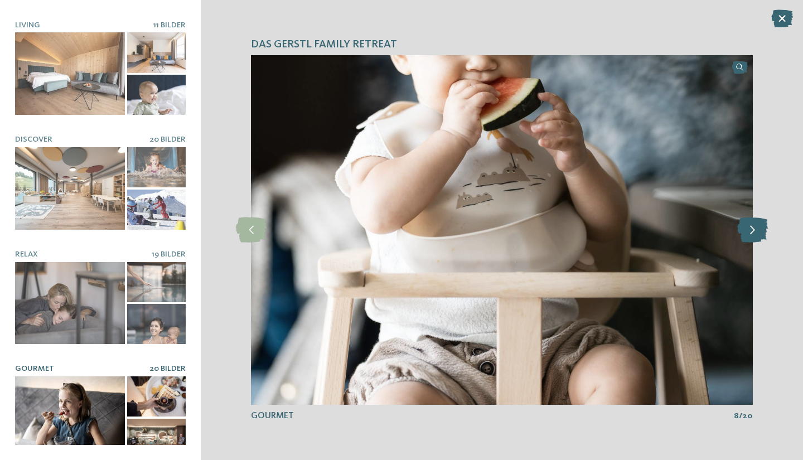
click at [753, 236] on icon at bounding box center [752, 229] width 31 height 25
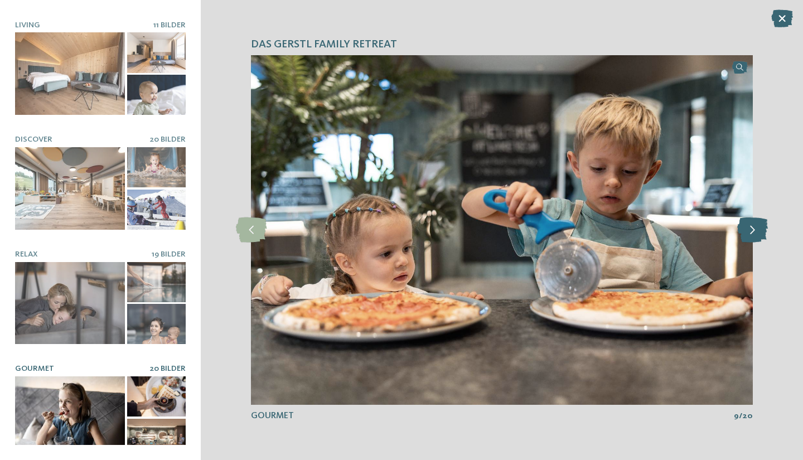
click at [753, 236] on icon at bounding box center [752, 229] width 31 height 25
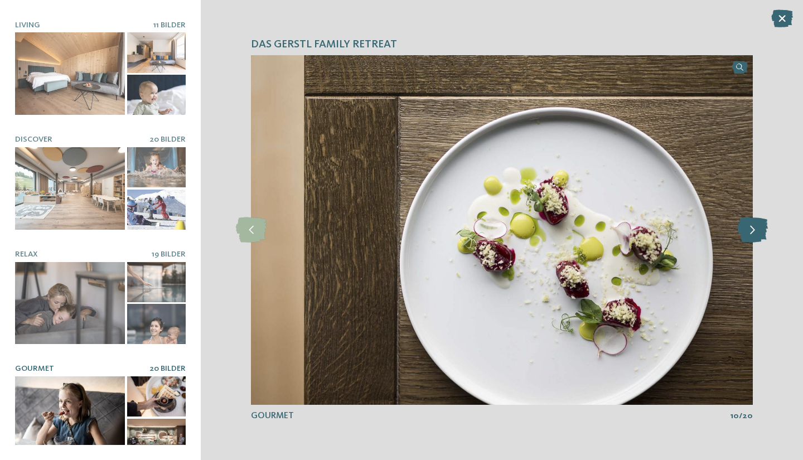
click at [753, 236] on icon at bounding box center [752, 229] width 31 height 25
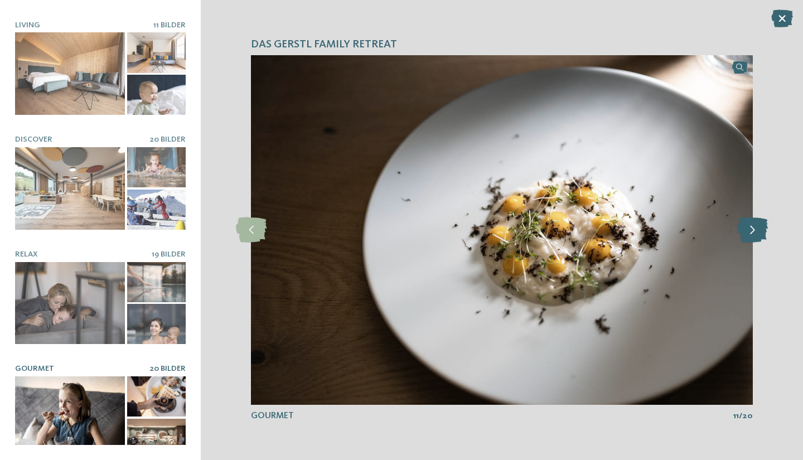
click at [753, 236] on icon at bounding box center [752, 229] width 31 height 25
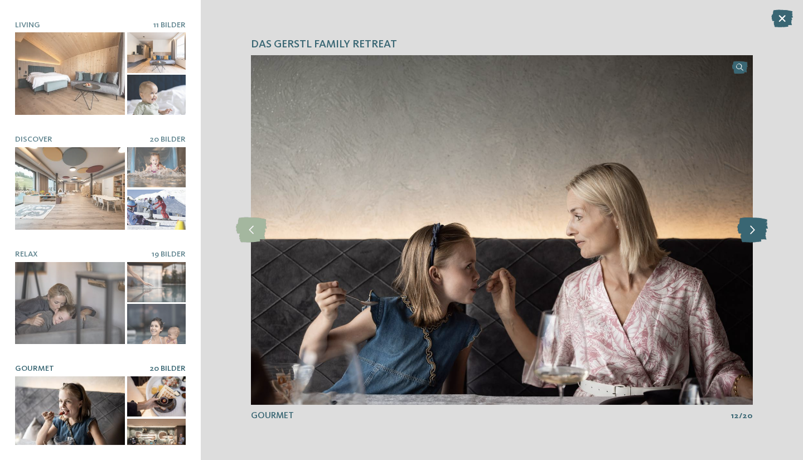
click at [753, 236] on icon at bounding box center [752, 229] width 31 height 25
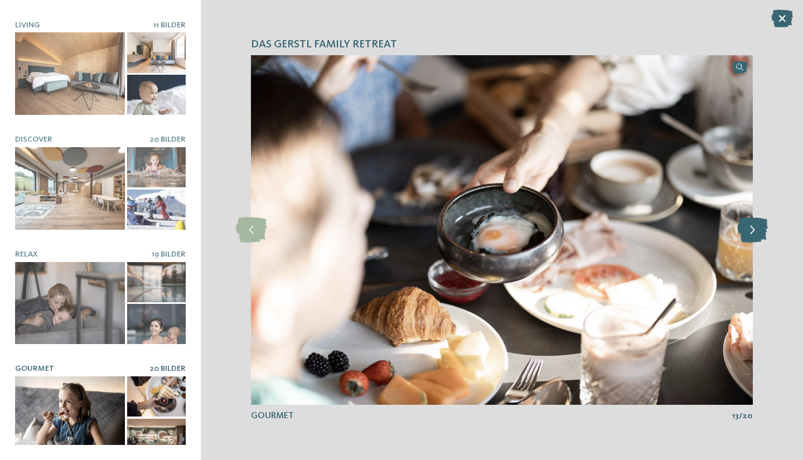
click at [753, 236] on icon at bounding box center [752, 229] width 31 height 25
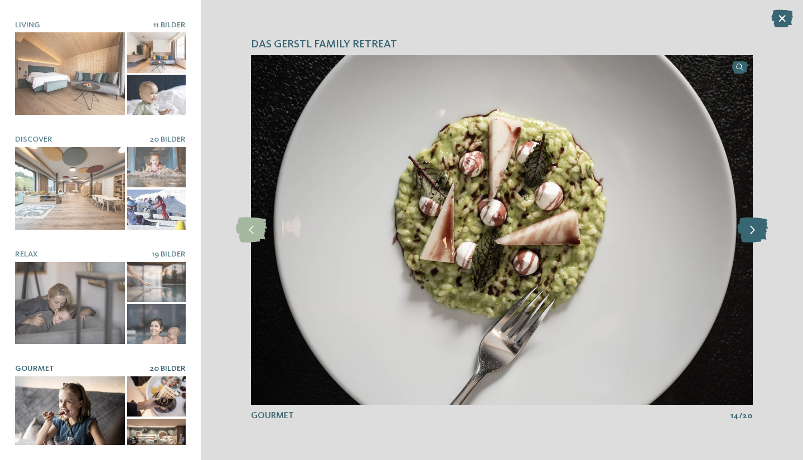
click at [753, 236] on icon at bounding box center [752, 229] width 31 height 25
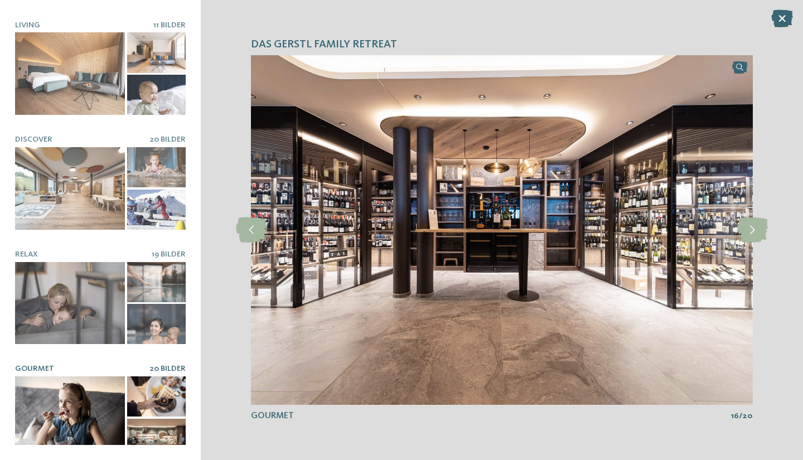
scroll to position [0, 0]
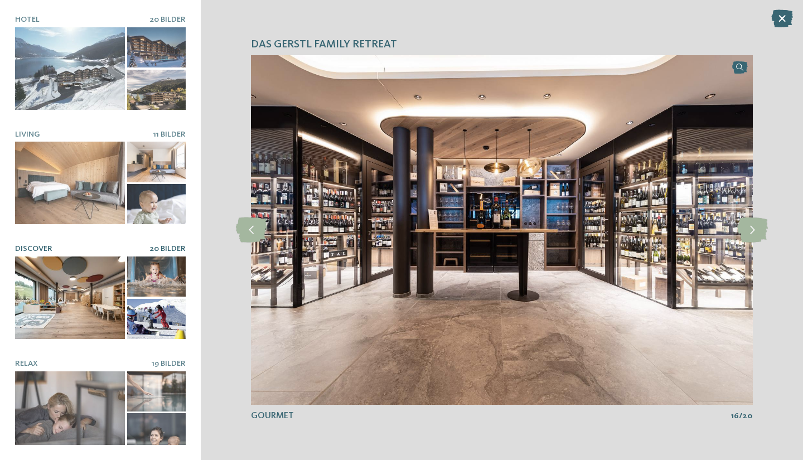
click at [95, 308] on div at bounding box center [70, 297] width 110 height 83
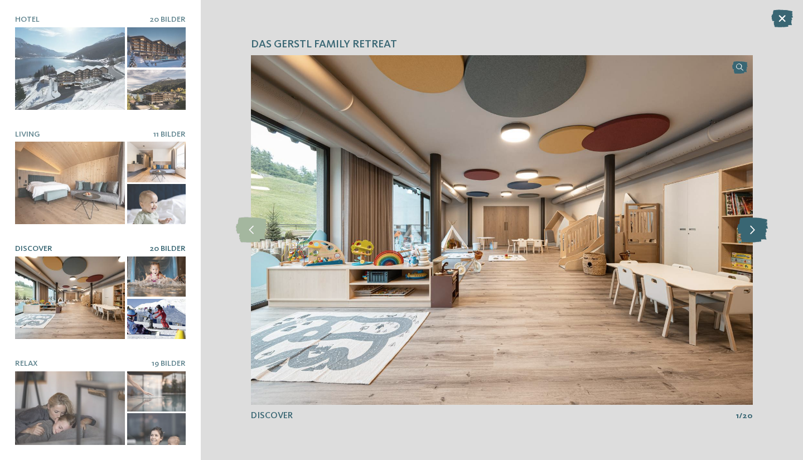
click at [750, 234] on icon at bounding box center [752, 229] width 31 height 25
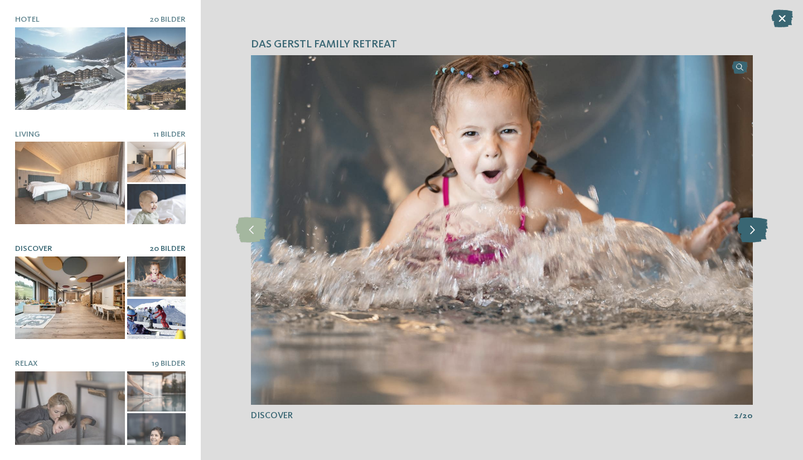
click at [750, 234] on icon at bounding box center [752, 229] width 31 height 25
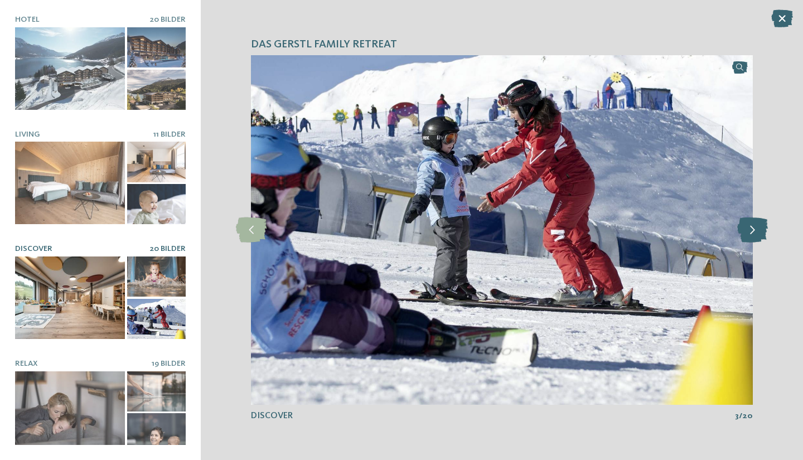
click at [750, 234] on icon at bounding box center [752, 229] width 31 height 25
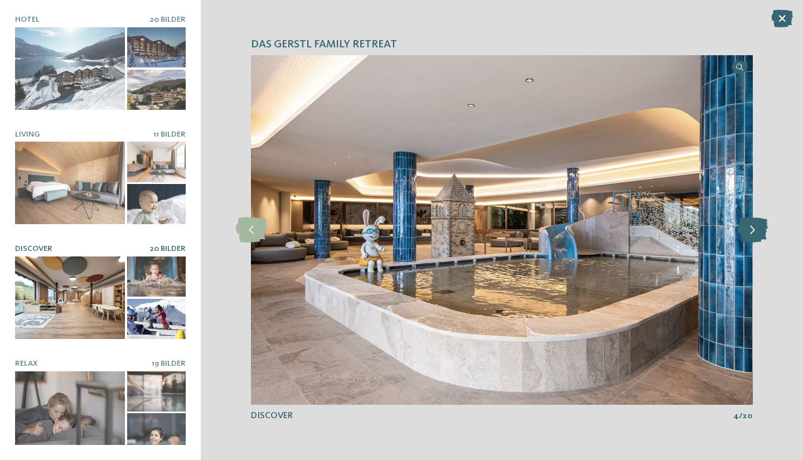
click at [750, 234] on icon at bounding box center [752, 229] width 31 height 25
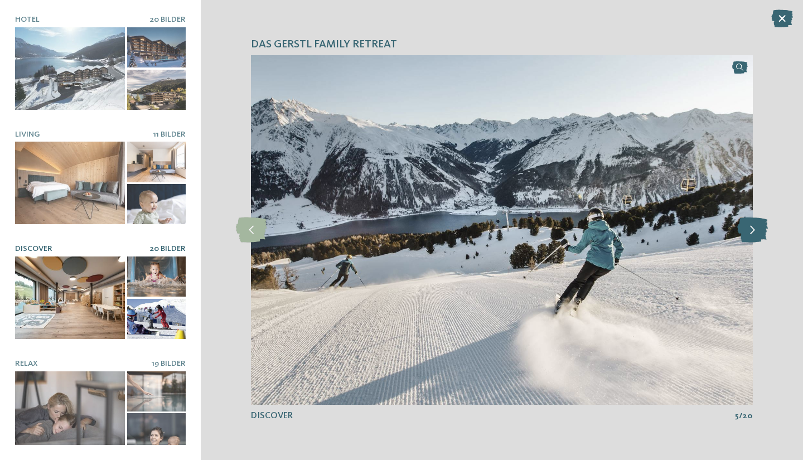
click at [750, 234] on icon at bounding box center [752, 229] width 31 height 25
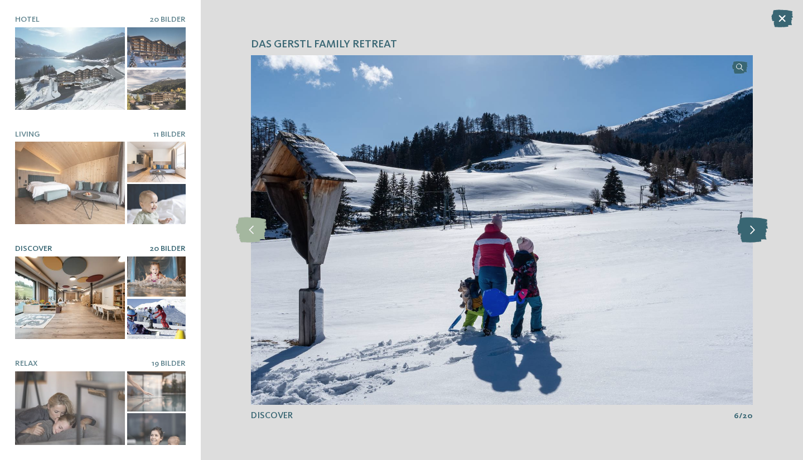
click at [750, 234] on icon at bounding box center [752, 229] width 31 height 25
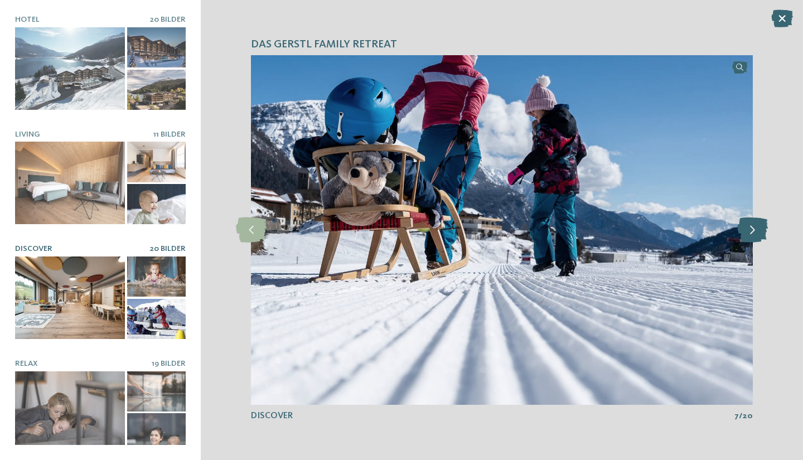
click at [750, 234] on icon at bounding box center [752, 229] width 31 height 25
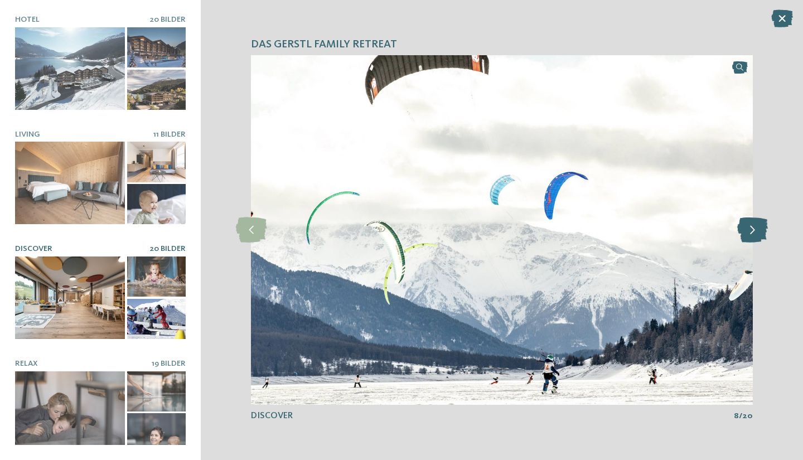
click at [750, 234] on icon at bounding box center [752, 229] width 31 height 25
